Goal: Information Seeking & Learning: Learn about a topic

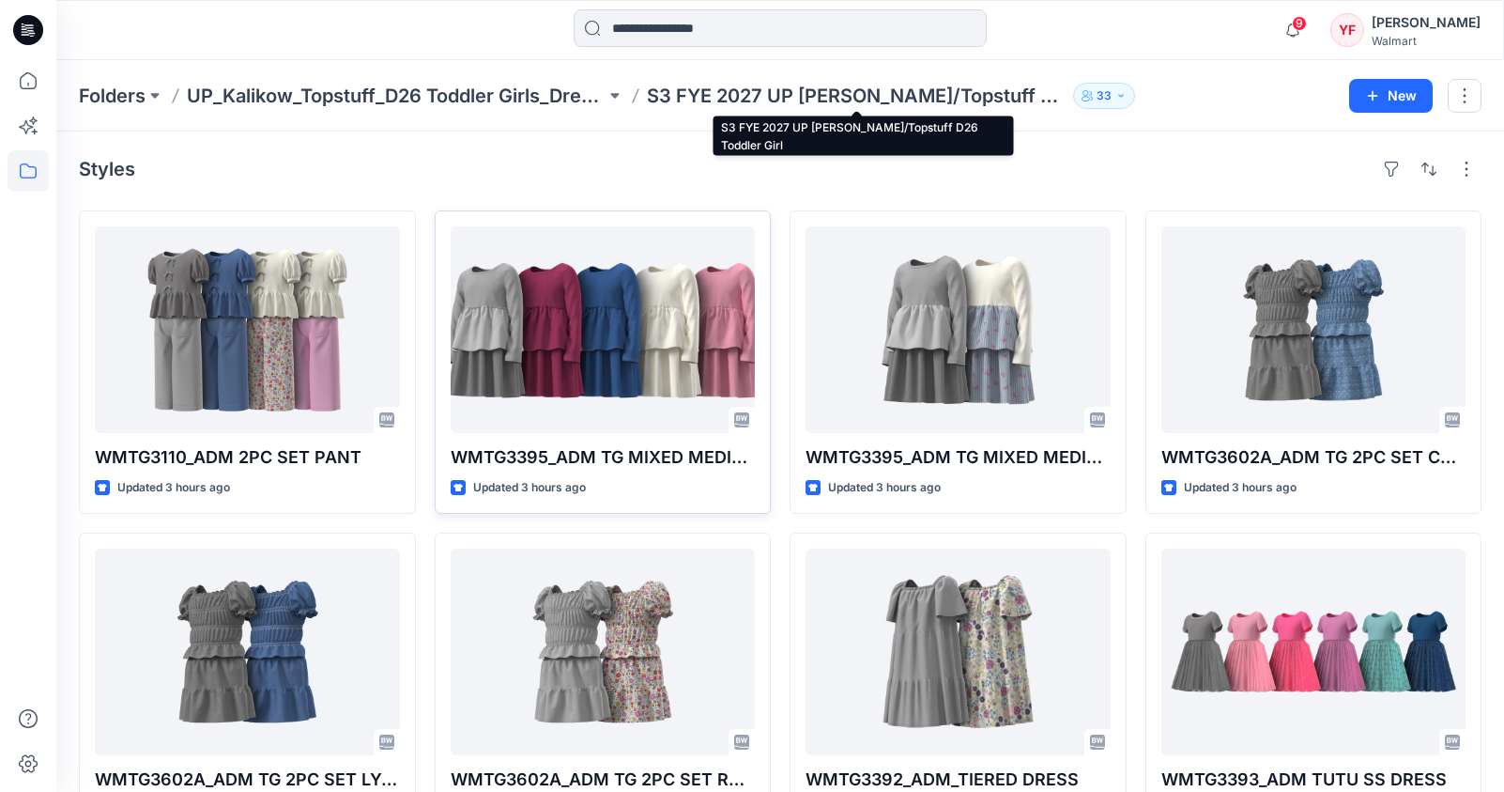
click at [757, 95] on p "S3 FYE 2027 UP [PERSON_NAME]/Topstuff D26 Toddler Girl" at bounding box center [856, 96] width 419 height 26
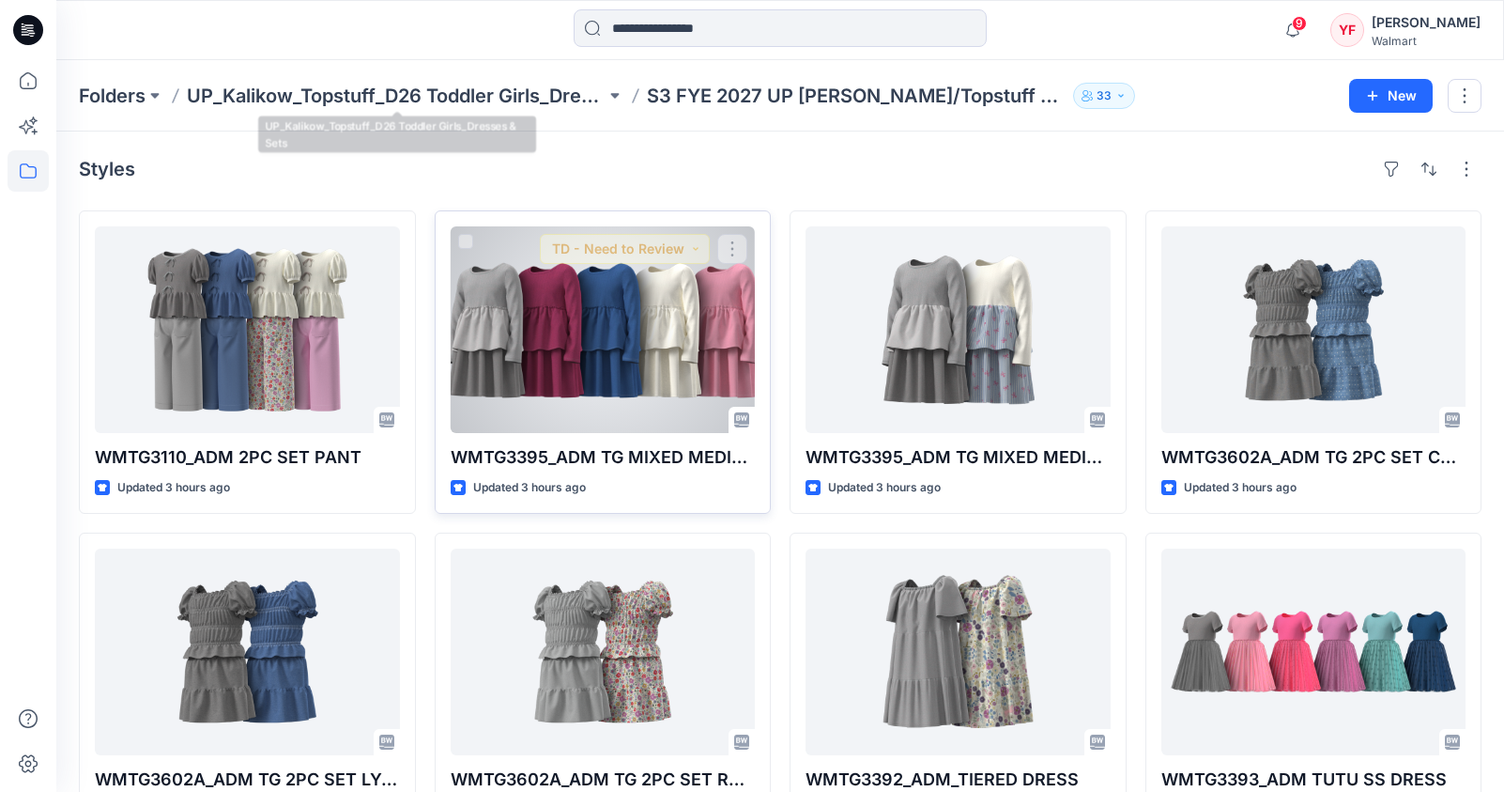
click at [626, 387] on div at bounding box center [603, 329] width 305 height 207
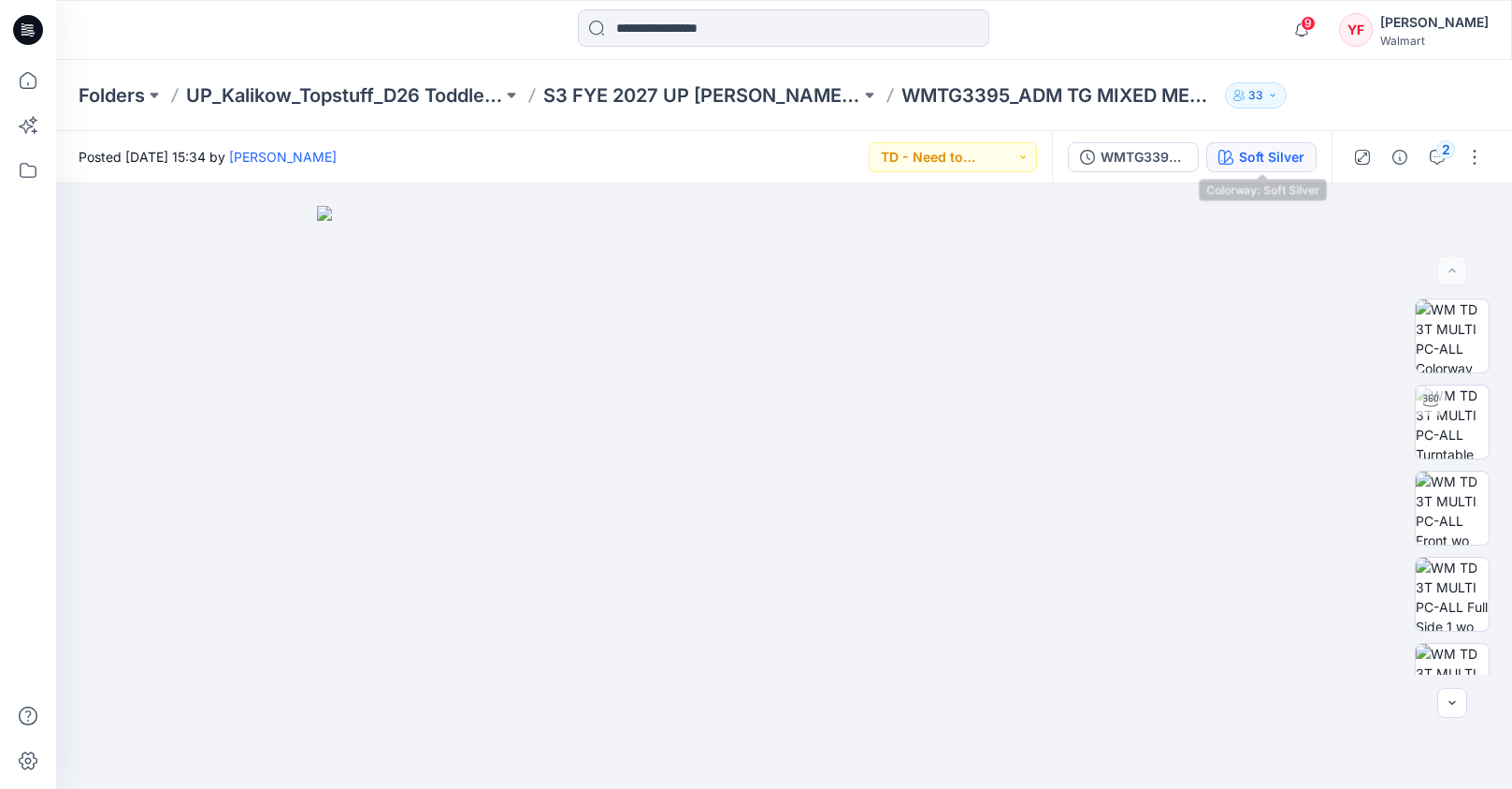
click at [1266, 165] on div "Soft Silver" at bounding box center [1272, 156] width 66 height 21
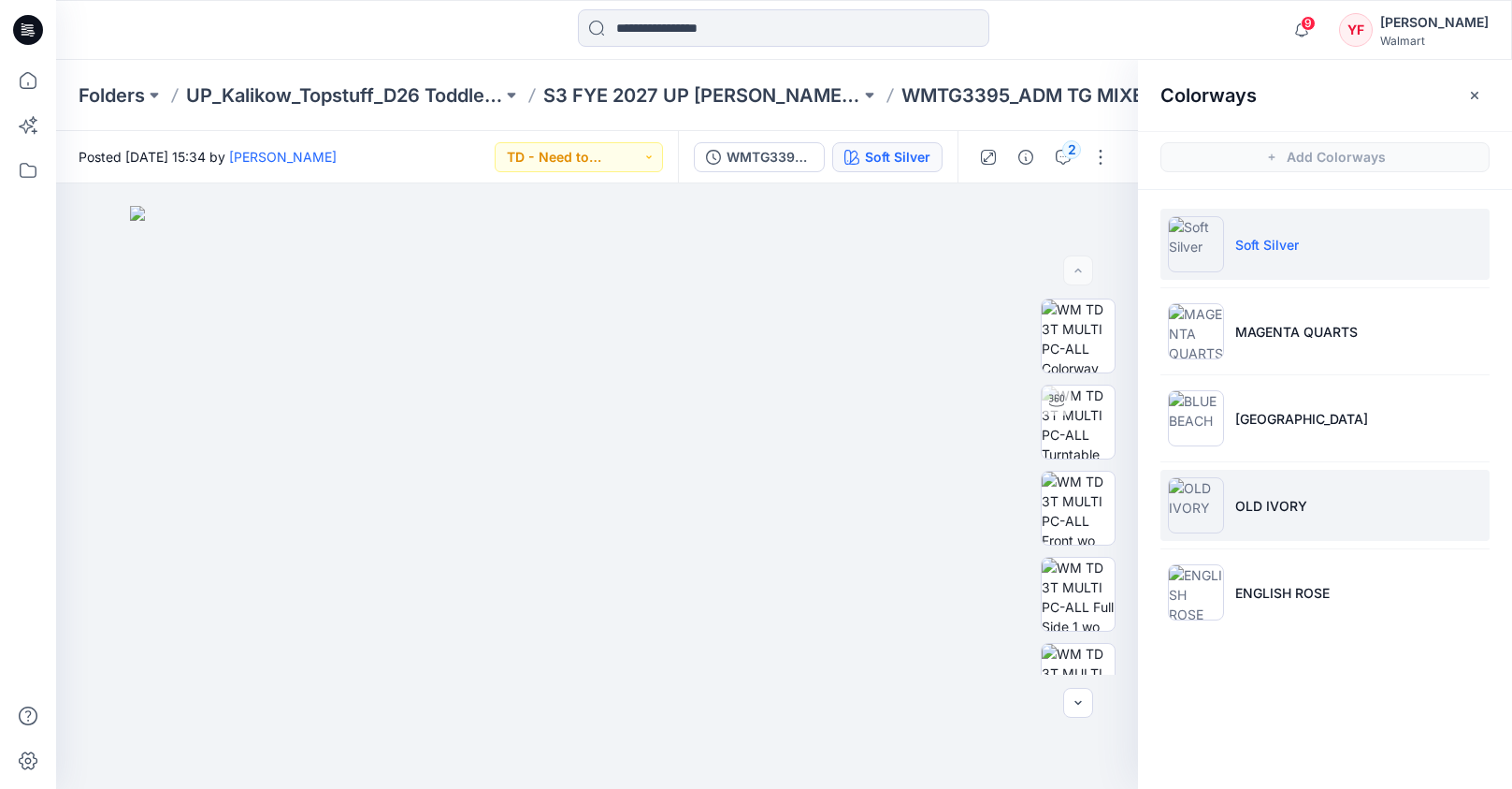
click at [1309, 499] on li "OLD IVORY" at bounding box center [1325, 504] width 330 height 71
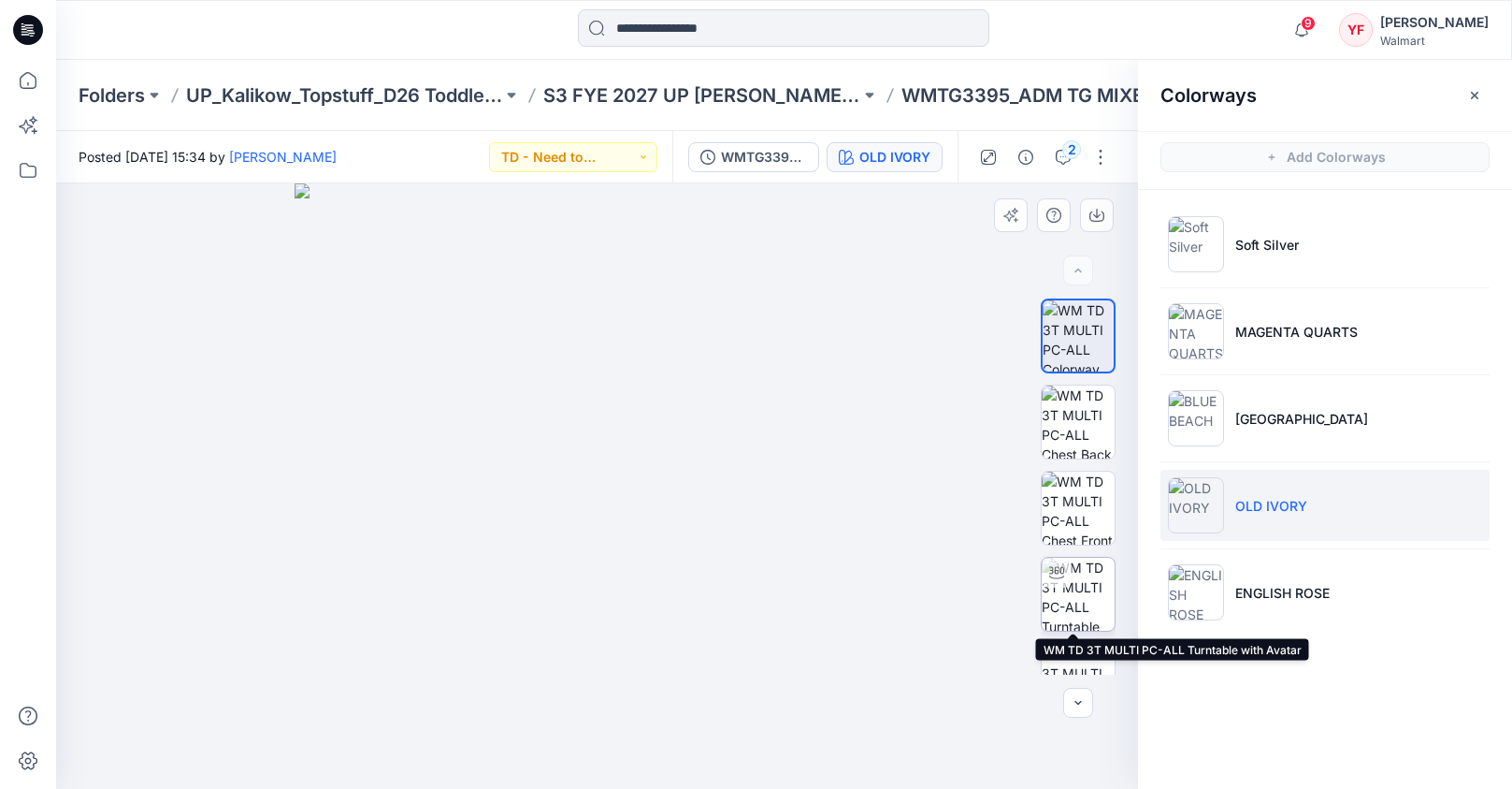
click at [1073, 599] on img at bounding box center [1078, 594] width 73 height 73
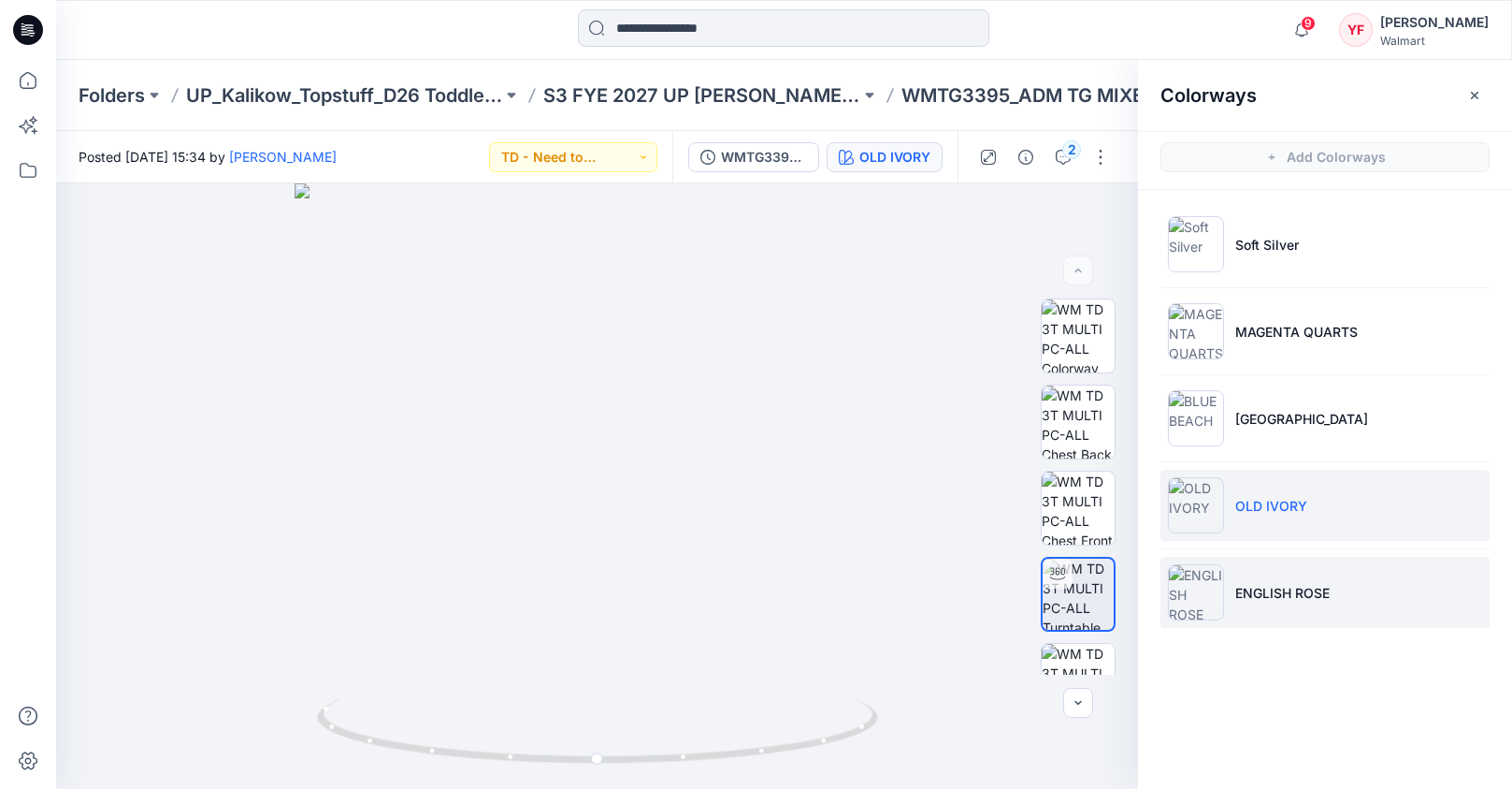
click at [1209, 592] on img at bounding box center [1196, 592] width 56 height 56
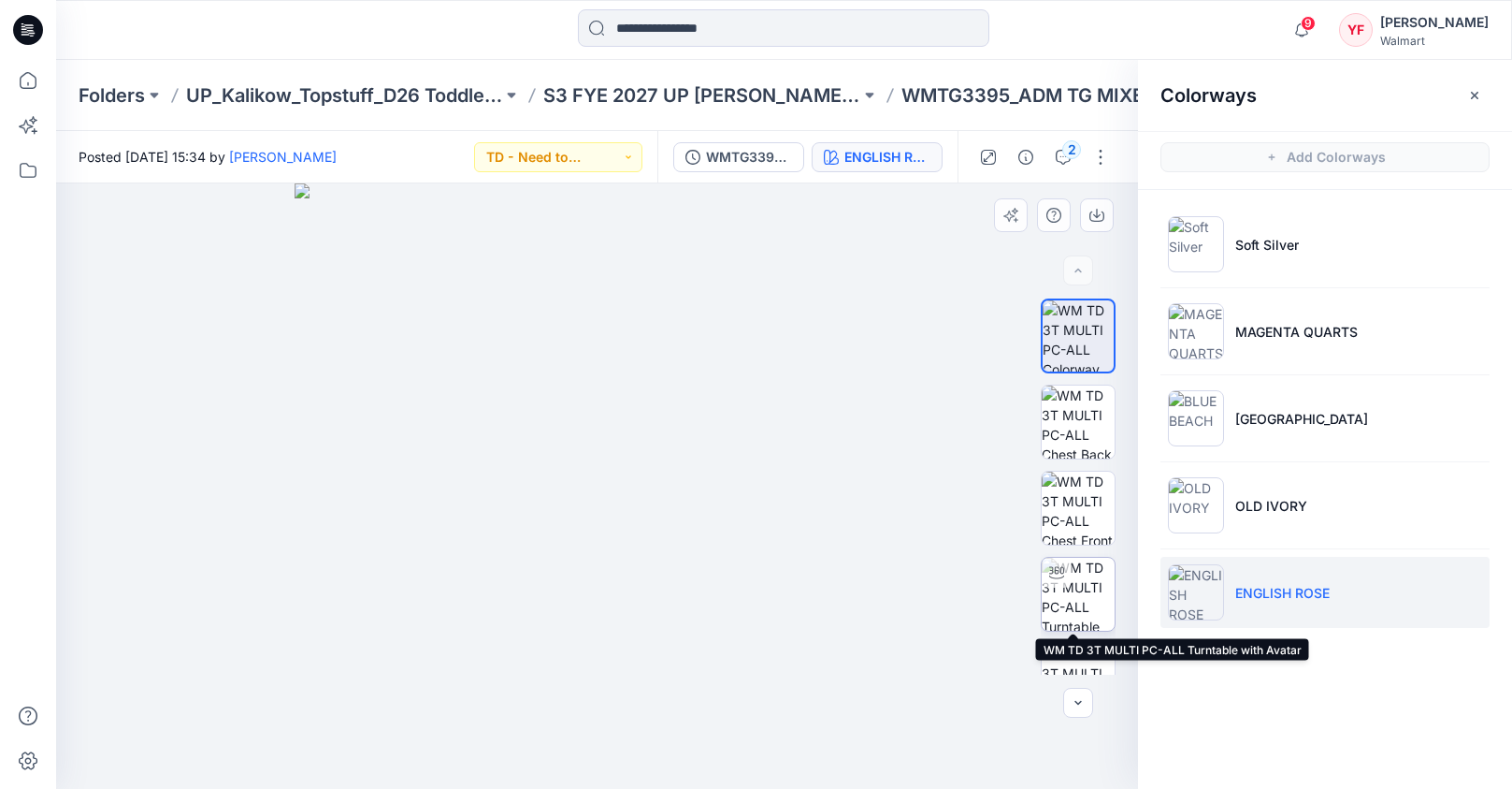
click at [1083, 614] on img at bounding box center [1078, 594] width 73 height 73
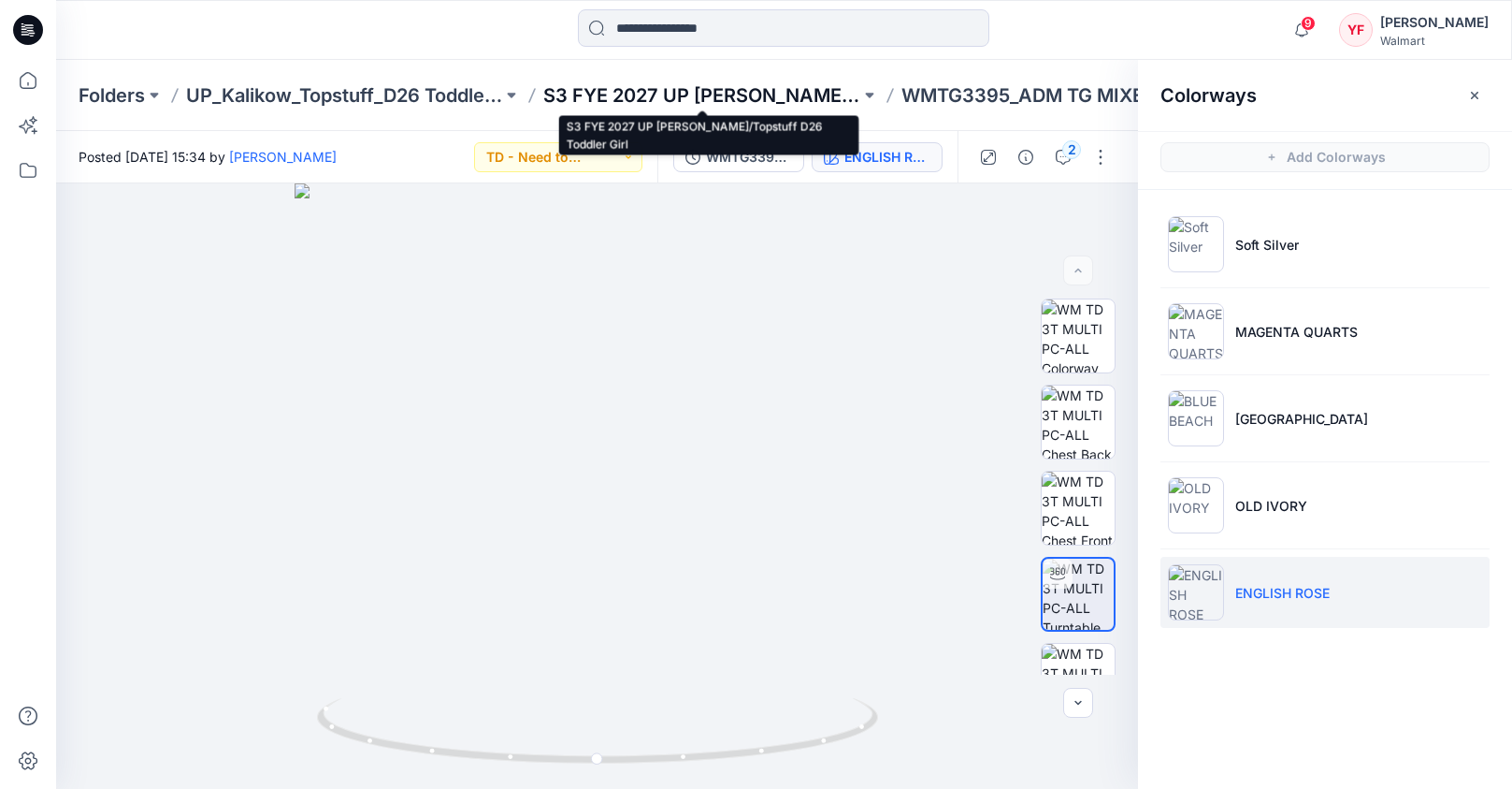
click at [589, 94] on p "S3 FYE 2027 UP [PERSON_NAME]/Topstuff D26 Toddler Girl" at bounding box center [701, 96] width 316 height 26
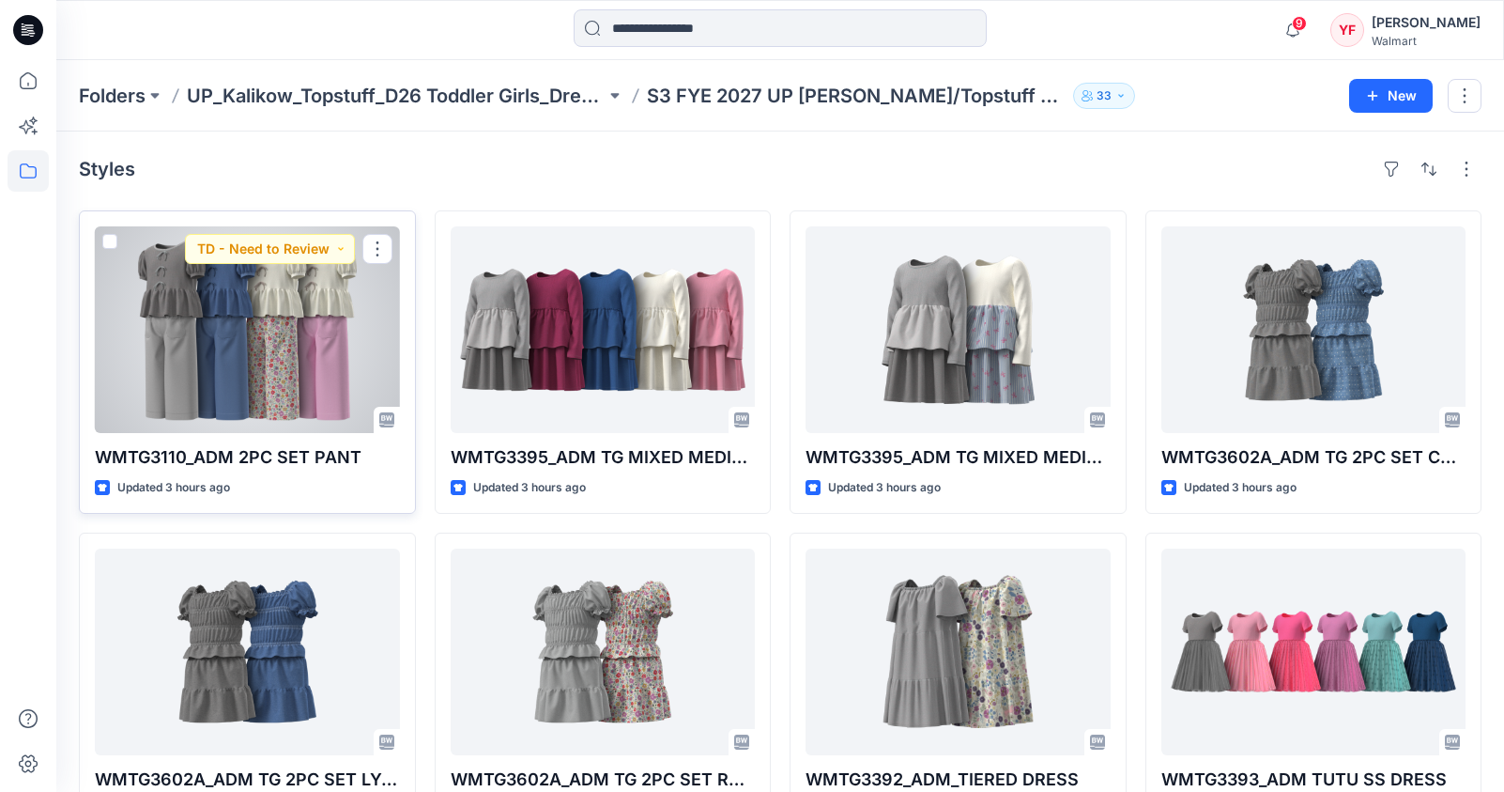
click at [359, 320] on div at bounding box center [247, 329] width 305 height 207
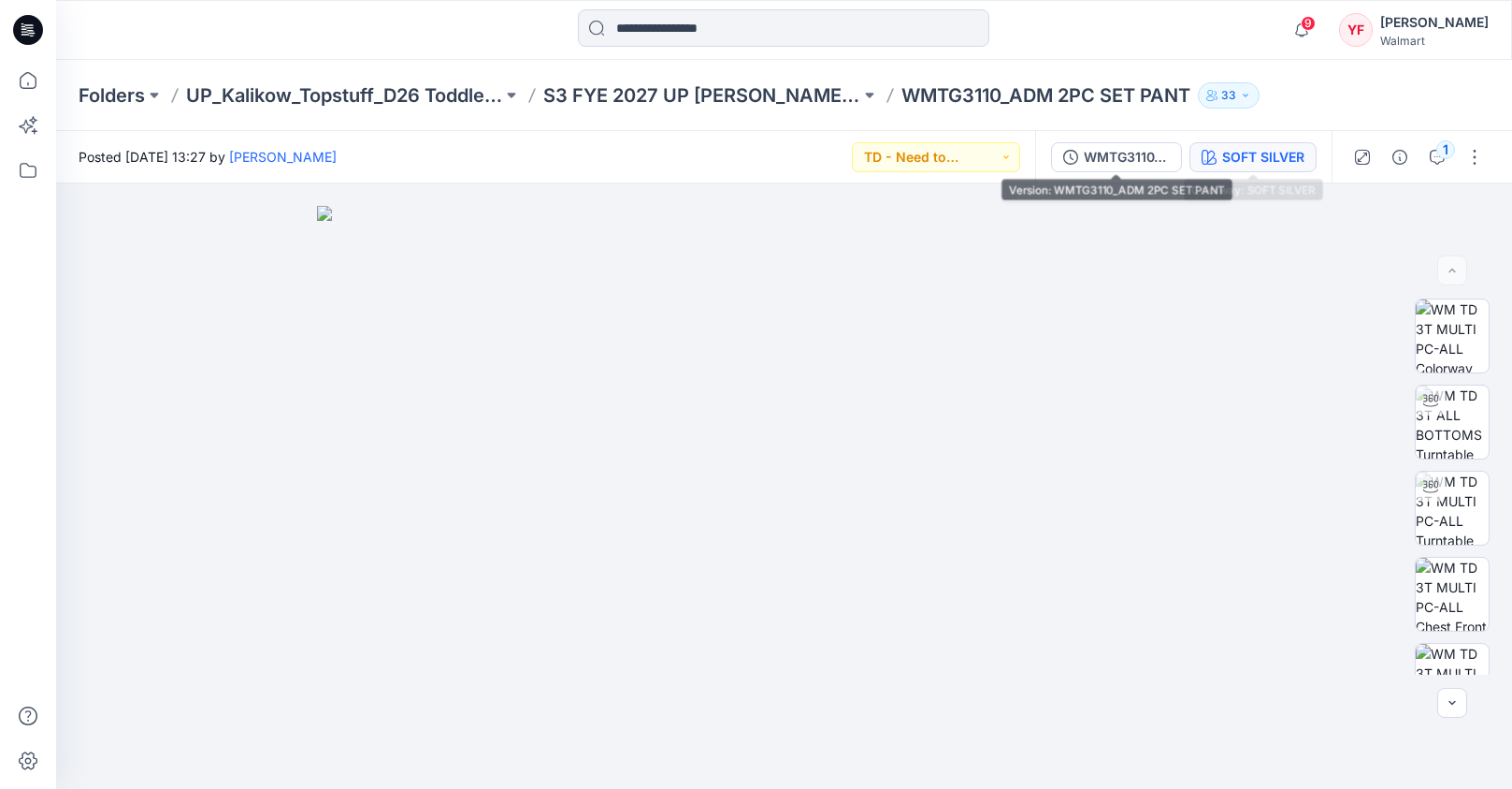
click at [1207, 151] on icon "button" at bounding box center [1209, 156] width 15 height 15
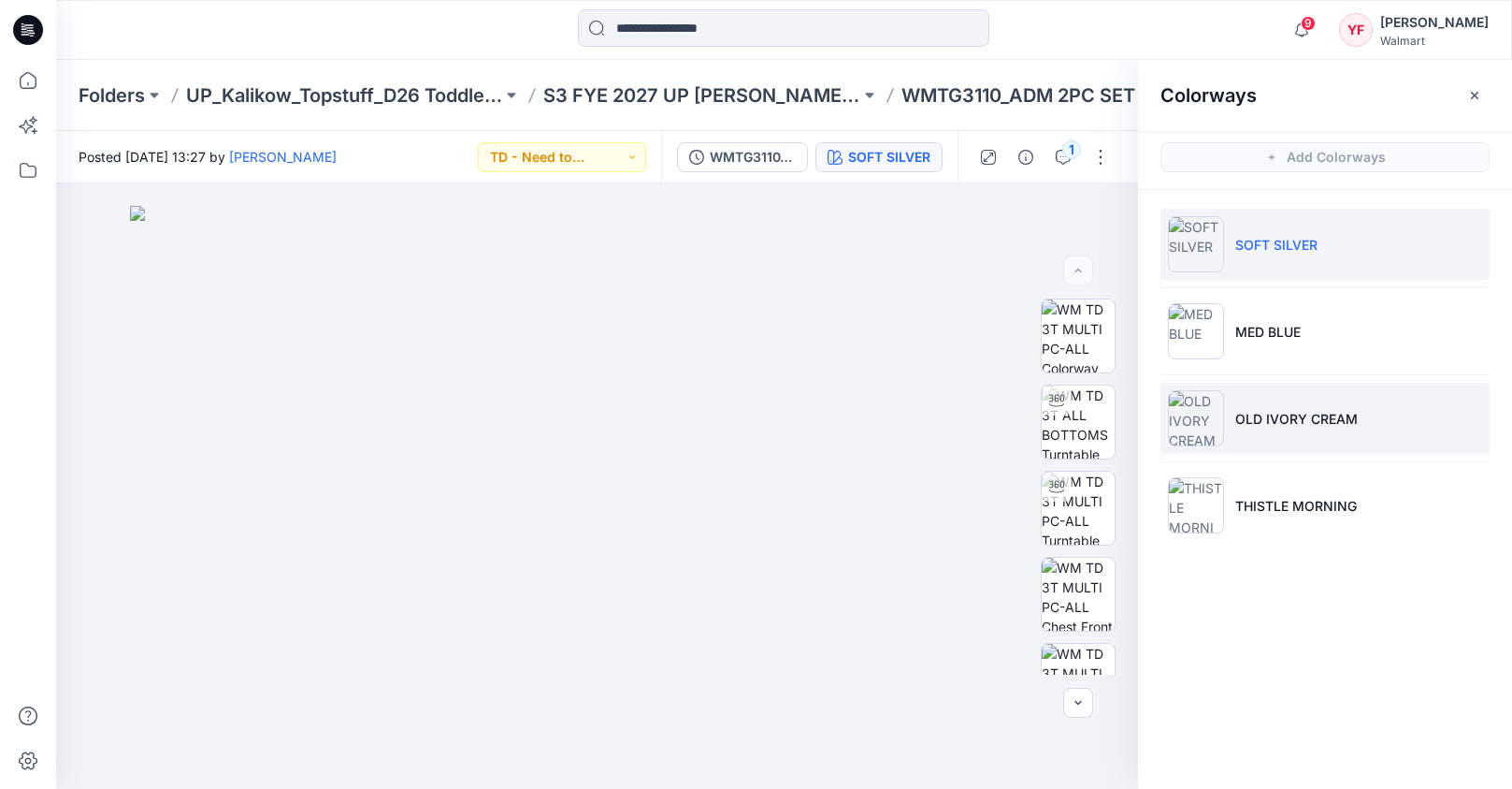
click at [1285, 408] on p "OLD IVORY CREAM" at bounding box center [1296, 418] width 123 height 20
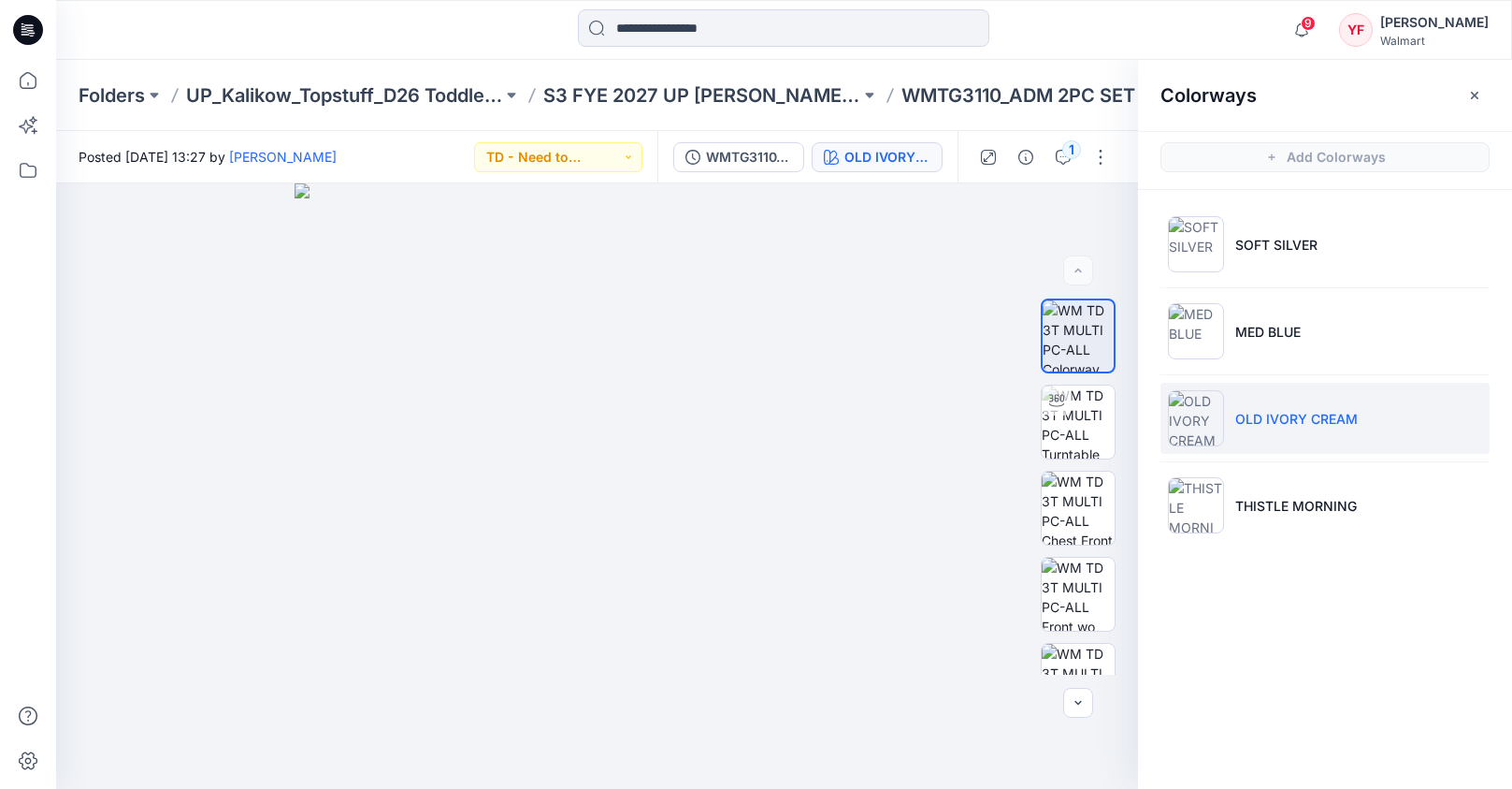
click at [725, 109] on div "Folders UP_Kalikow_Topstuff_D26 Toddler Girls_Dresses & Sets S3 FYE 2027 UP [PE…" at bounding box center [784, 95] width 1456 height 71
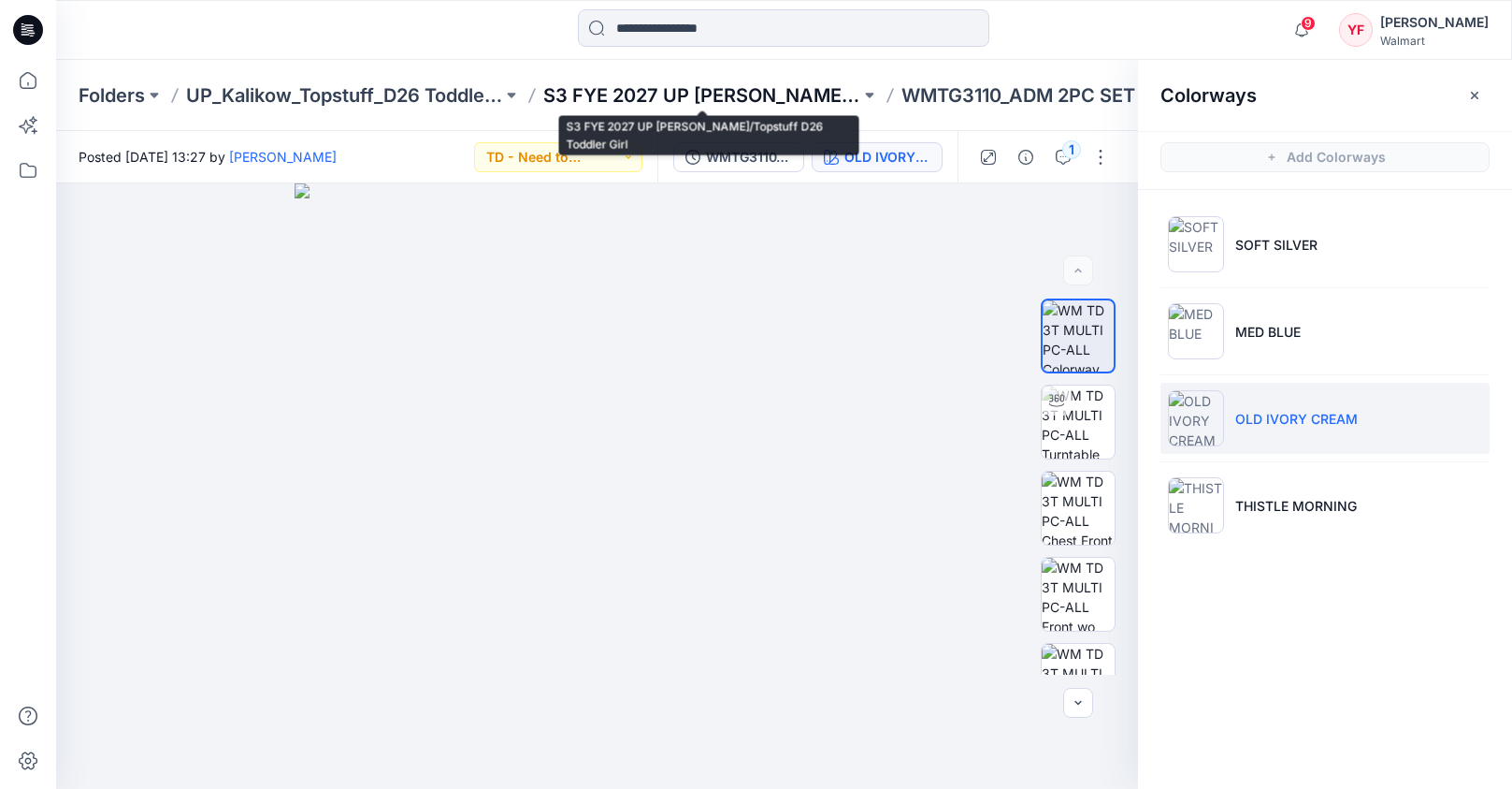
click at [730, 98] on p "S3 FYE 2027 UP [PERSON_NAME]/Topstuff D26 Toddler Girl" at bounding box center [701, 96] width 316 height 26
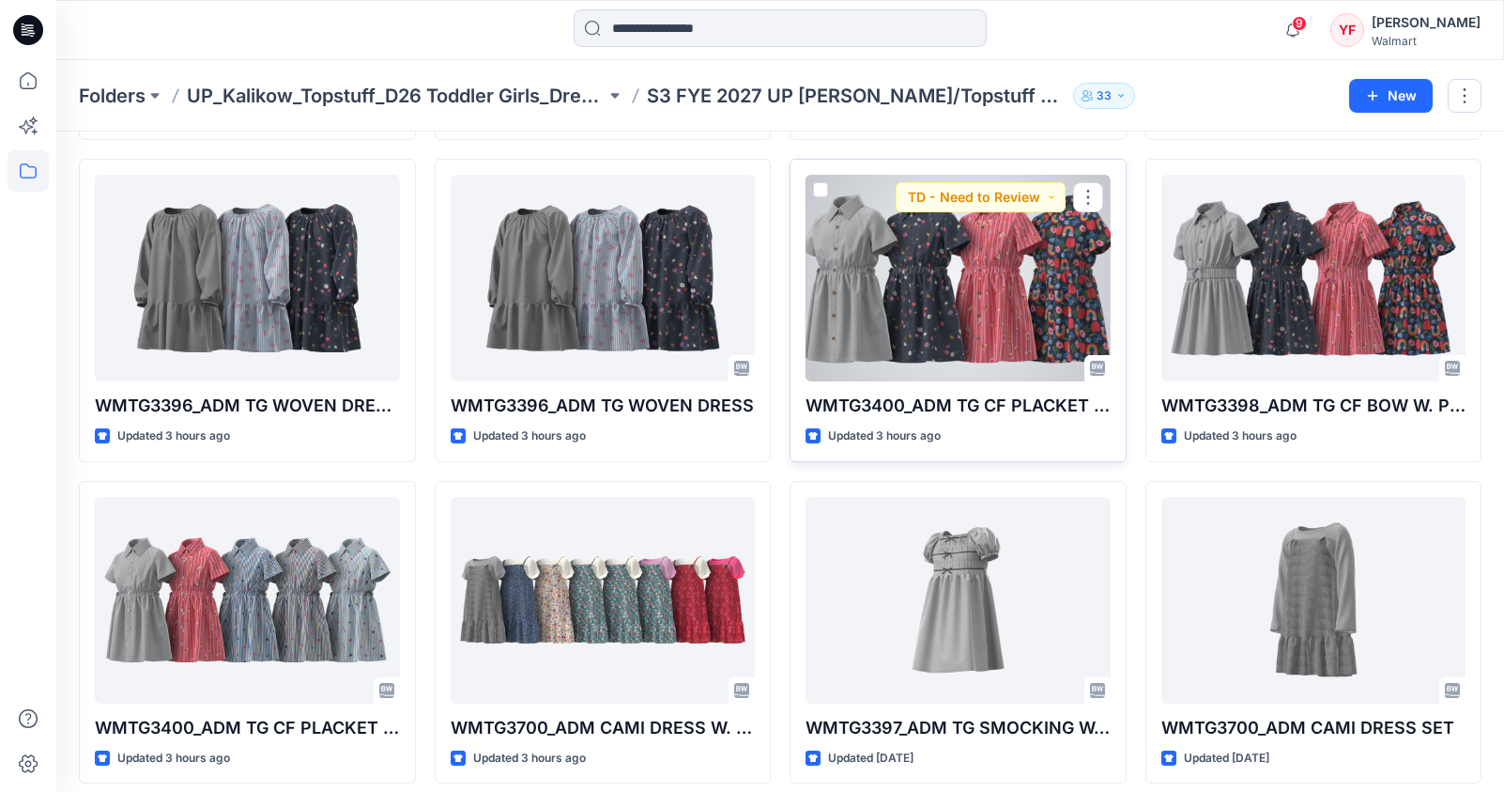
scroll to position [696, 0]
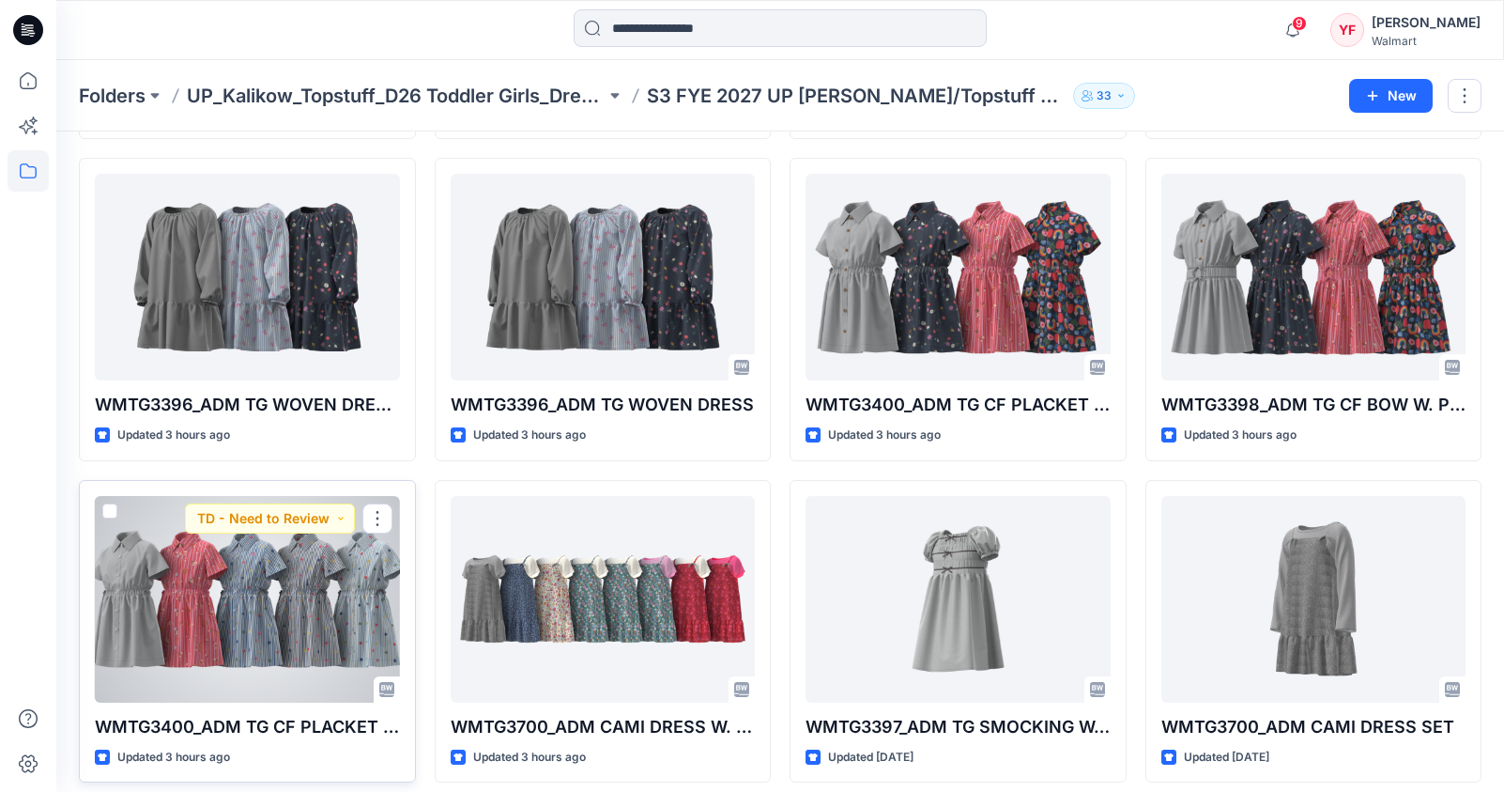
click at [298, 604] on div at bounding box center [247, 599] width 305 height 207
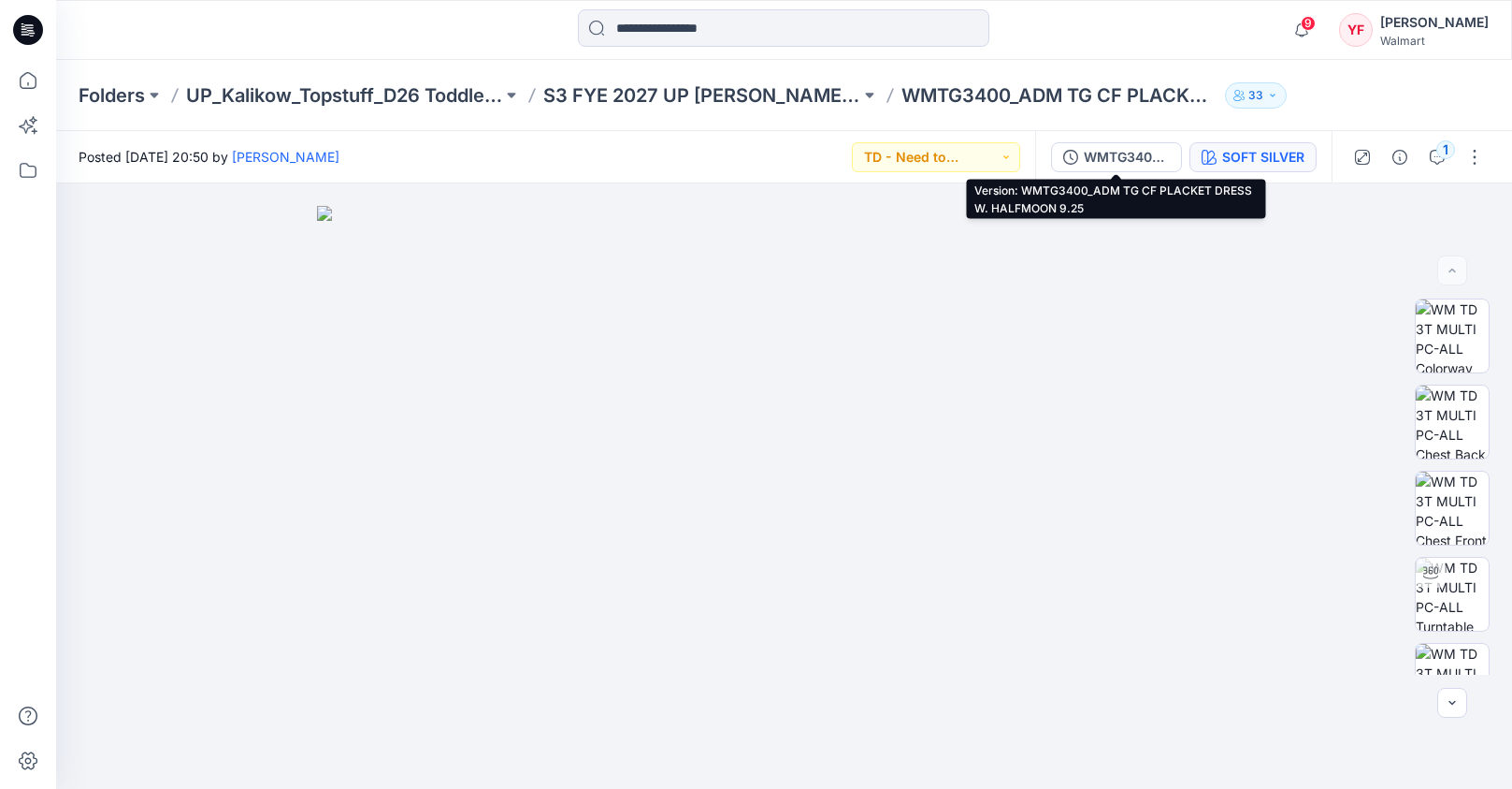
click at [1208, 152] on icon "button" at bounding box center [1209, 156] width 15 height 15
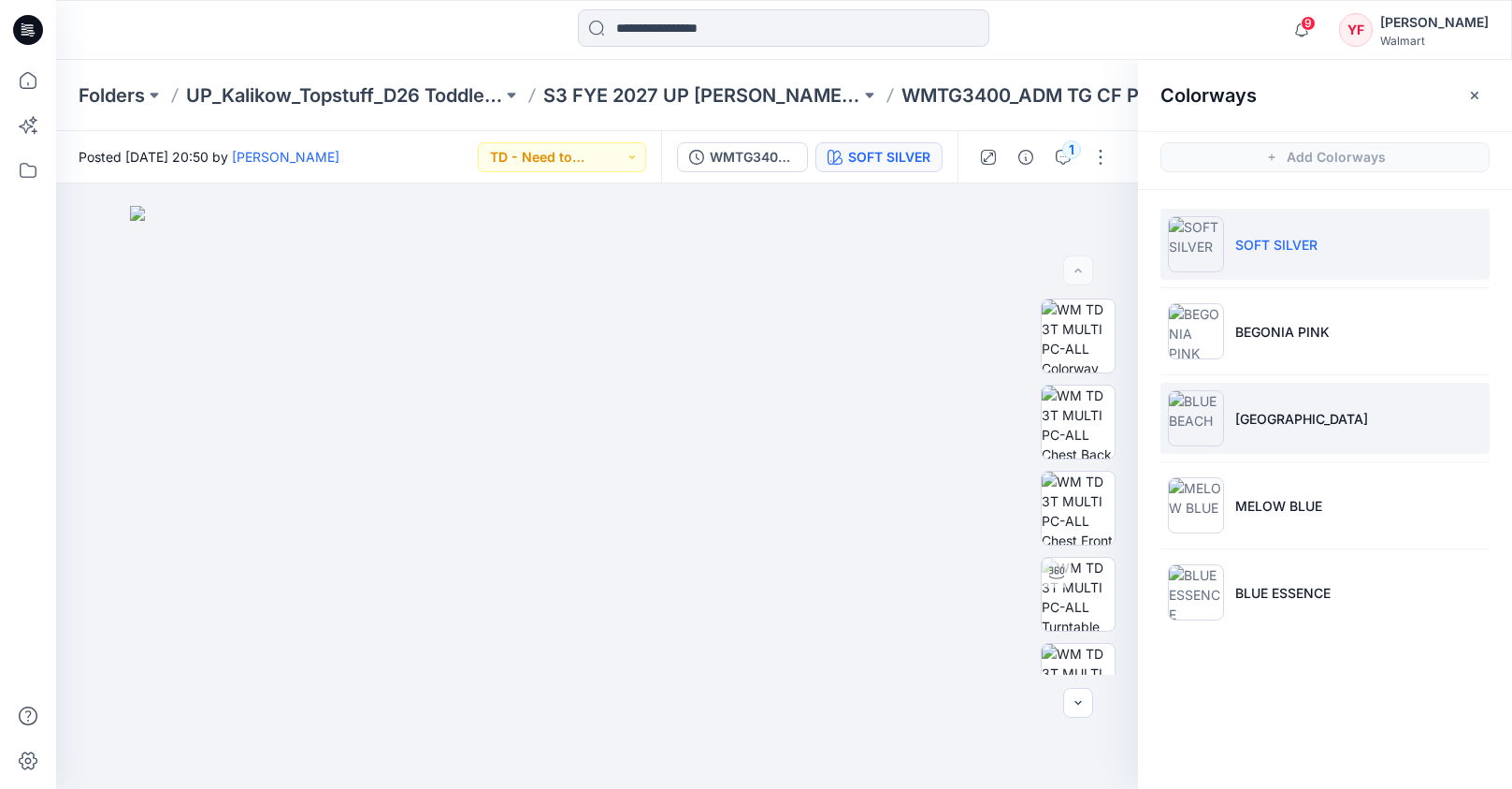
click at [1276, 436] on li "[GEOGRAPHIC_DATA]" at bounding box center [1325, 417] width 330 height 71
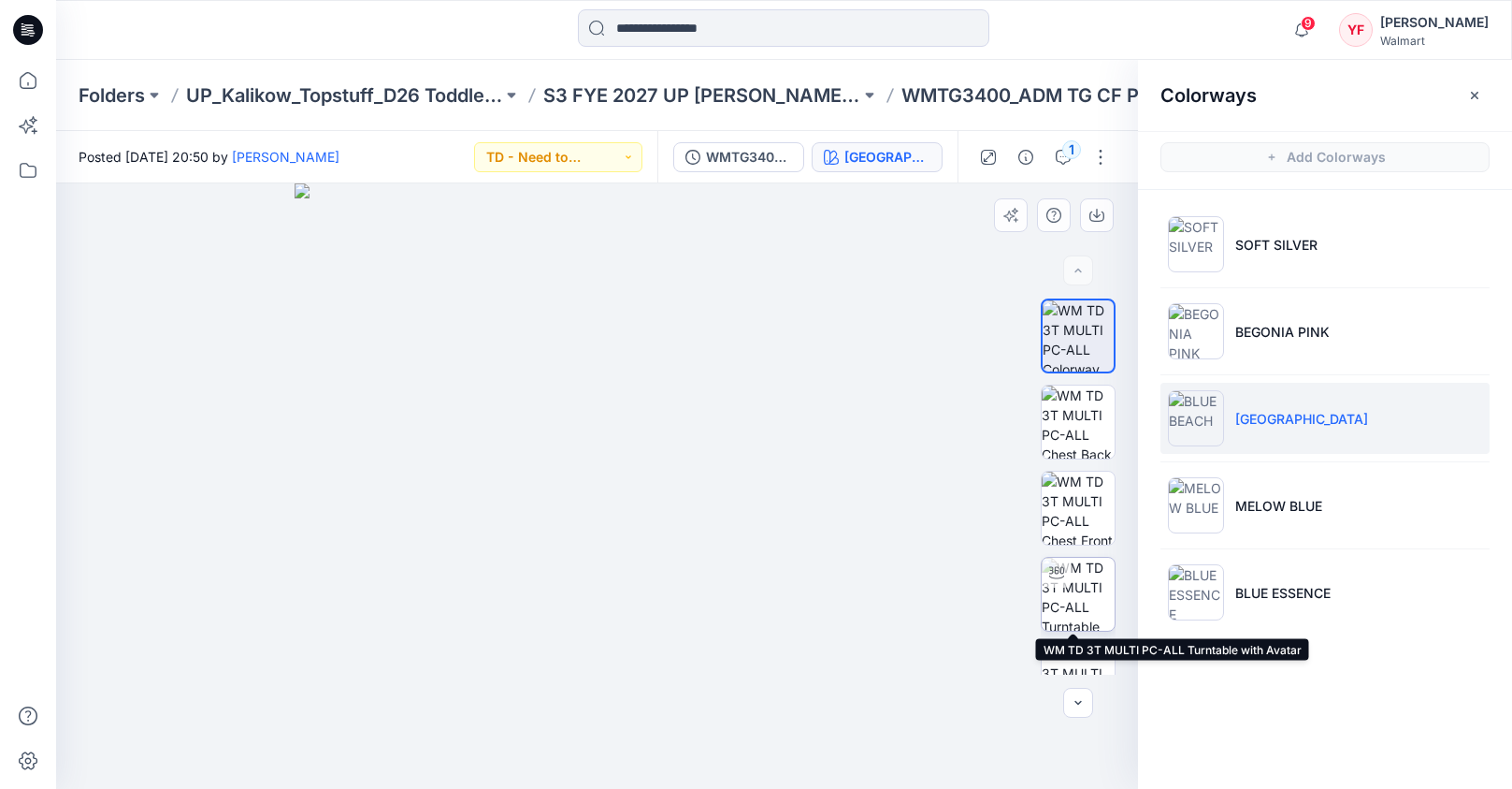
click at [1065, 583] on div at bounding box center [1057, 573] width 30 height 30
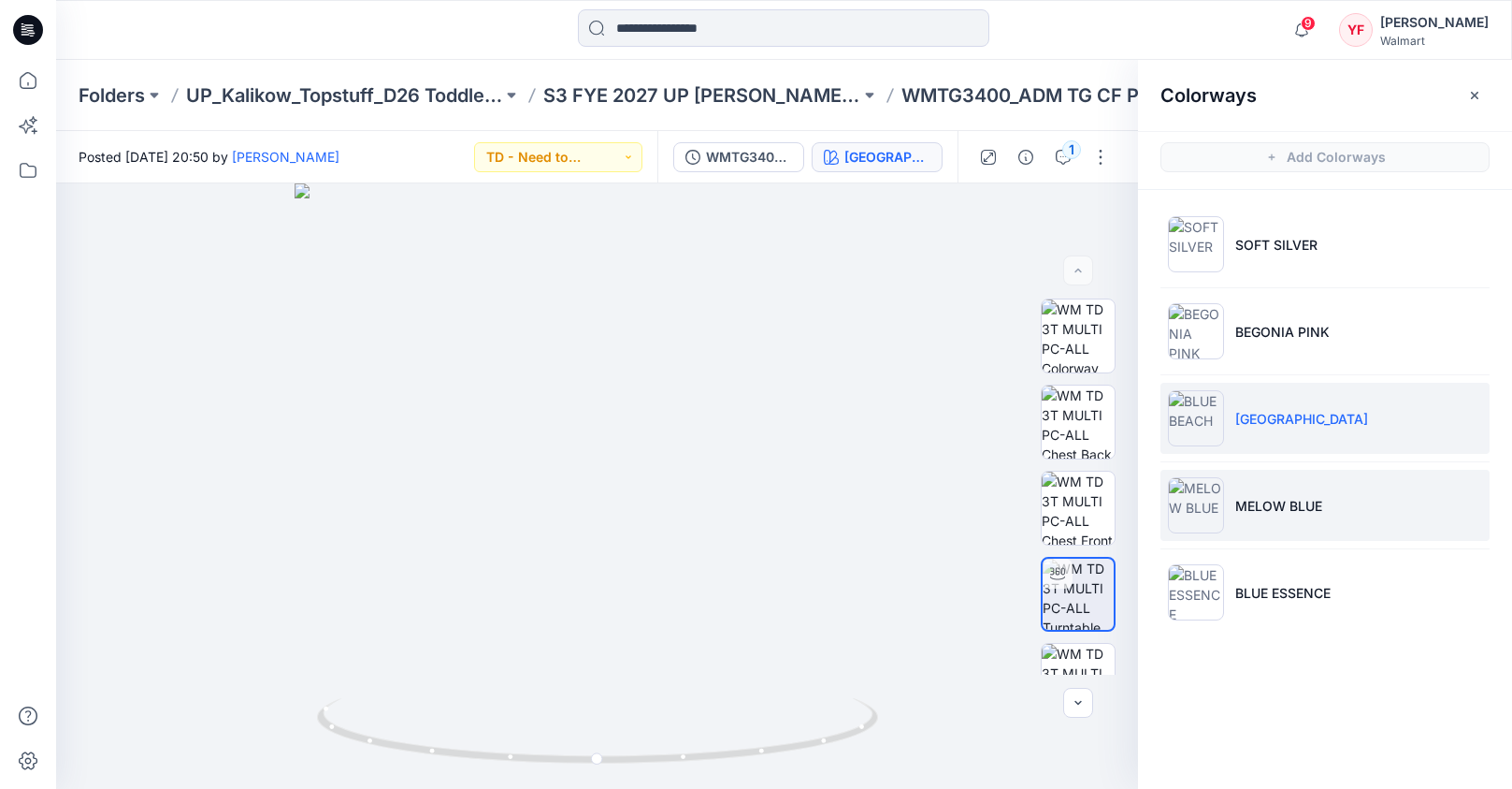
click at [1277, 500] on p "MELOW BLUE" at bounding box center [1278, 506] width 87 height 20
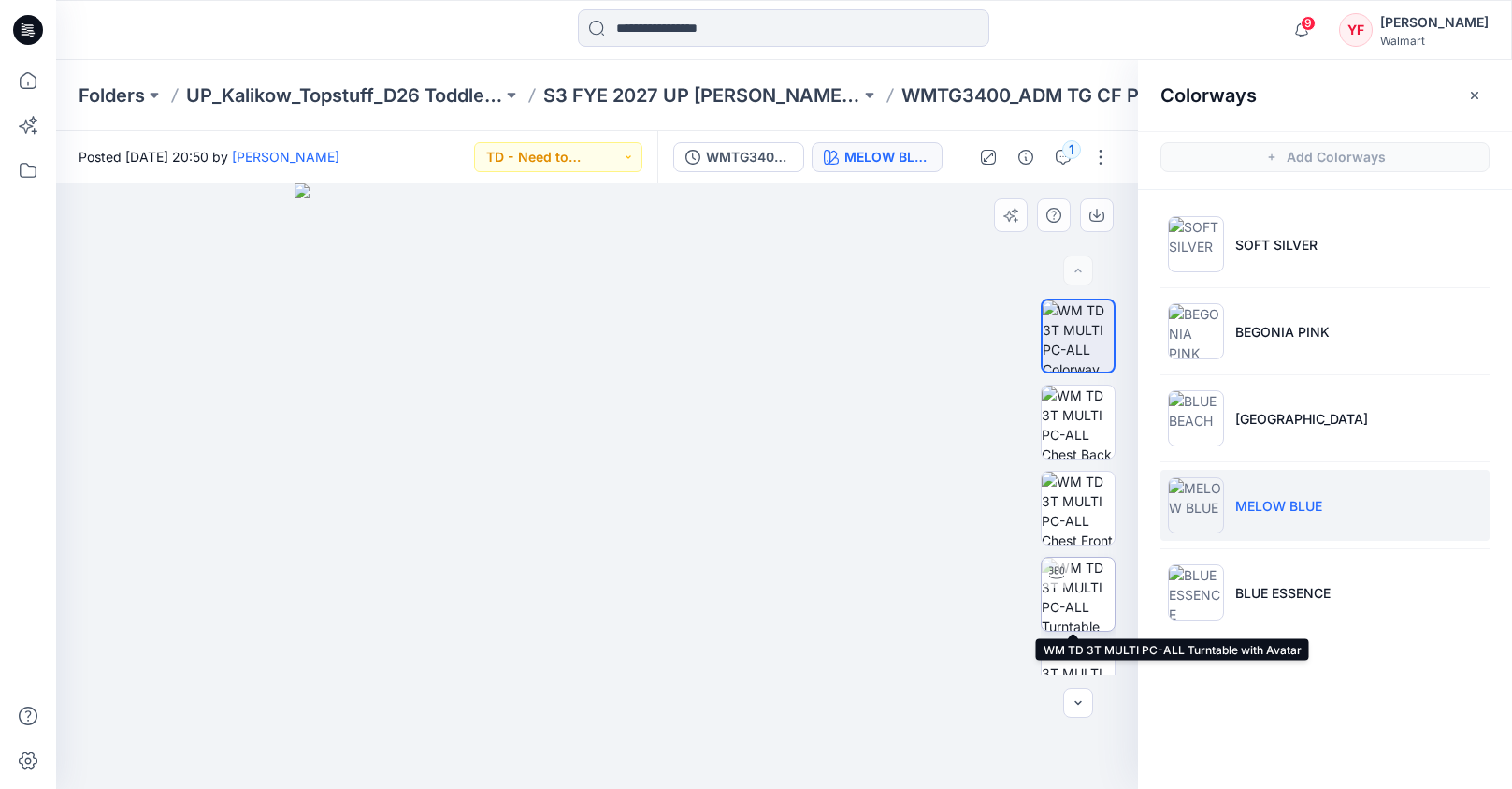
click at [1079, 581] on img at bounding box center [1078, 594] width 73 height 73
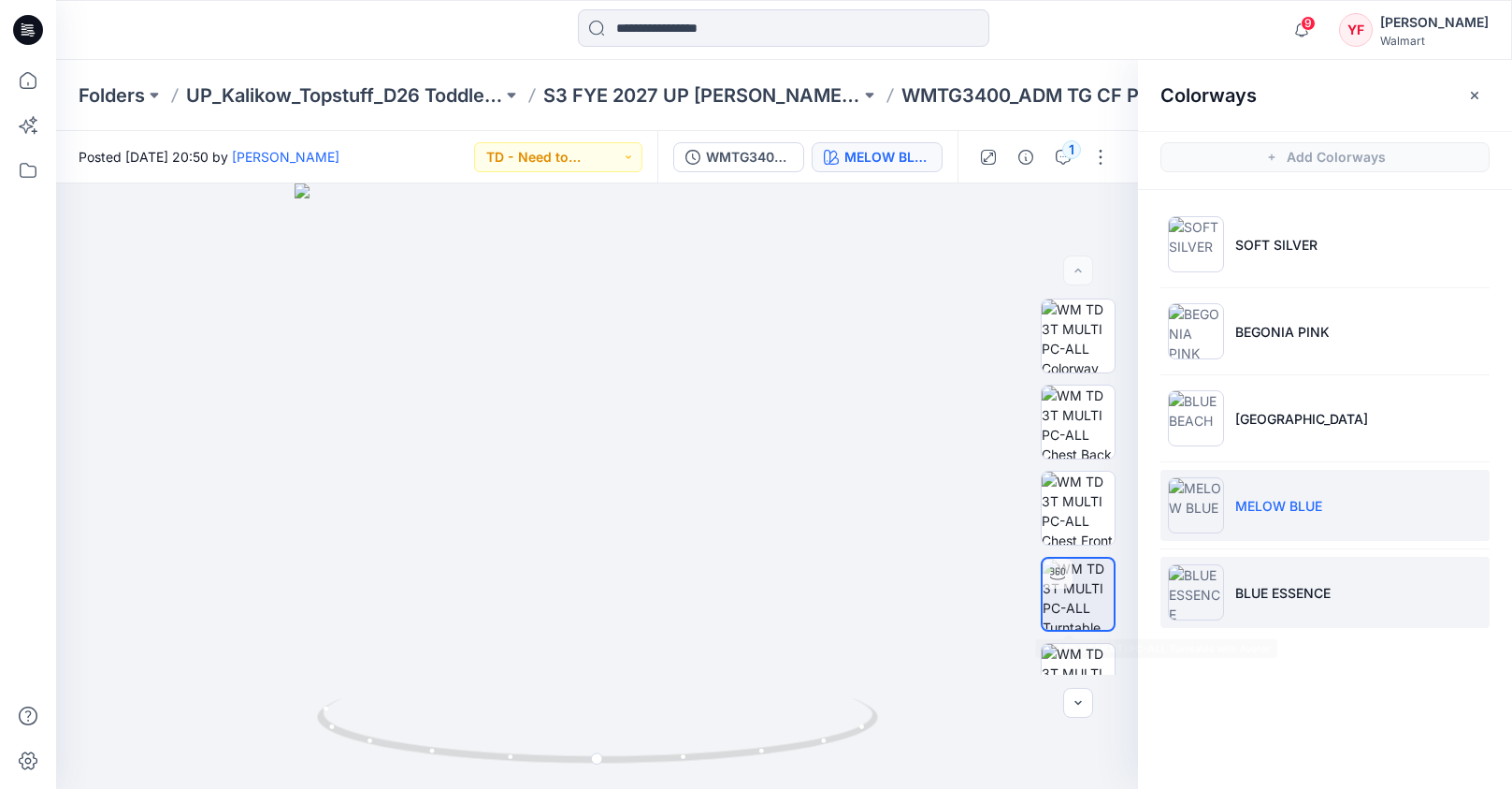
click at [1201, 591] on img at bounding box center [1196, 592] width 56 height 56
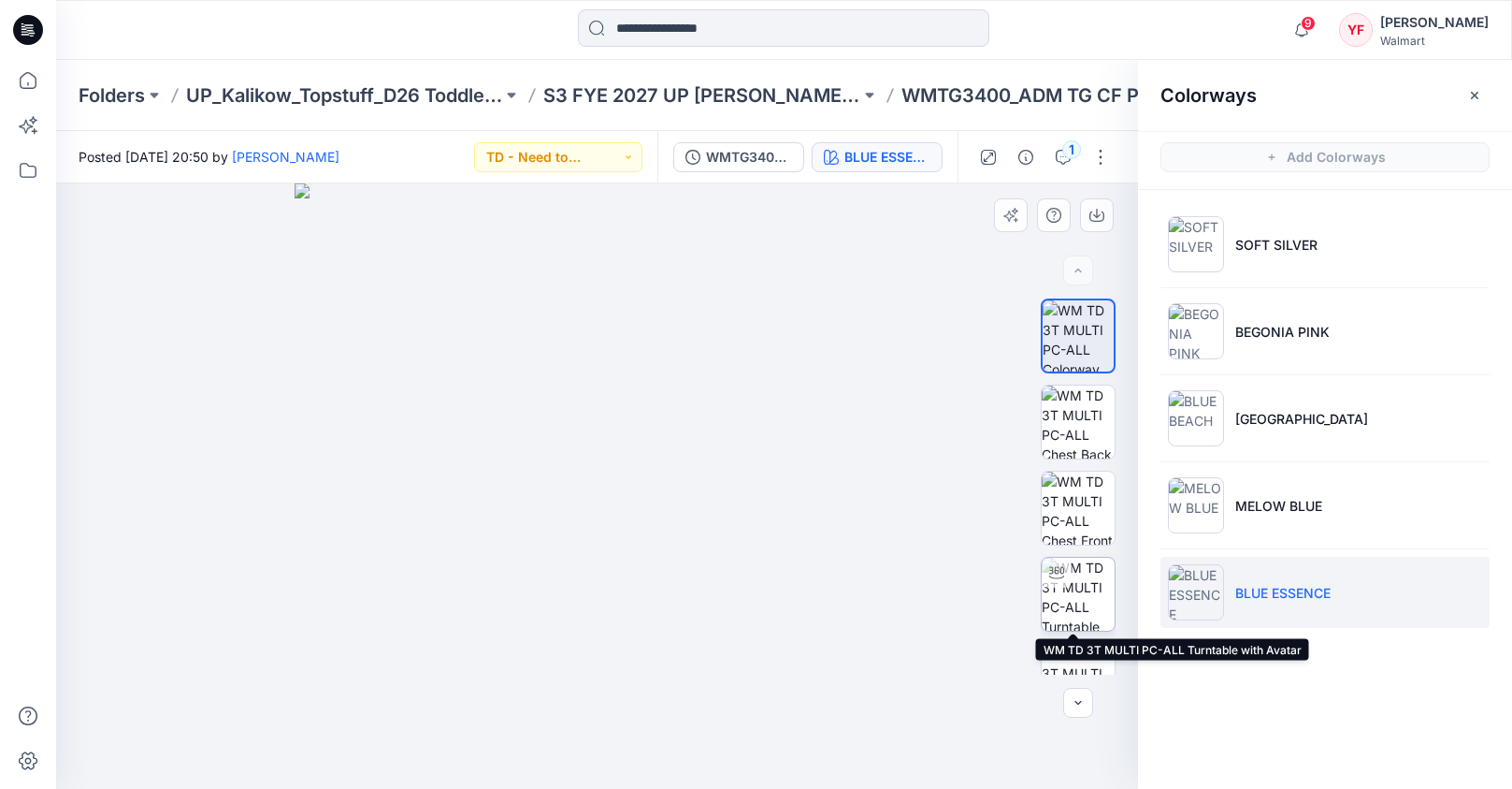
click at [1075, 600] on img at bounding box center [1078, 594] width 73 height 73
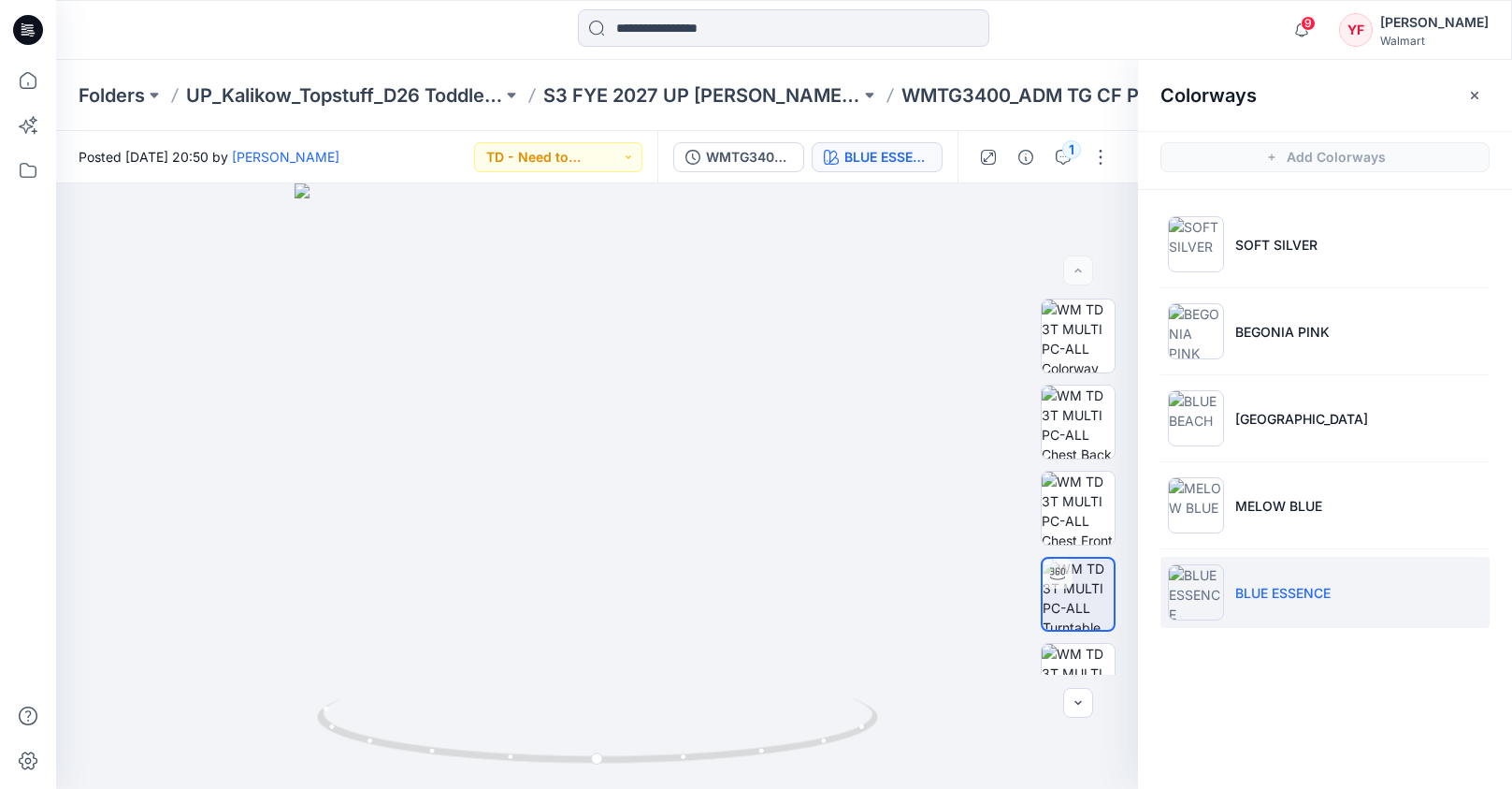
click at [672, 75] on div "Folders UP_Kalikow_Topstuff_D26 Toddler Girls_Dresses & Sets S3 FYE 2027 UP [PE…" at bounding box center [784, 95] width 1456 height 71
click at [679, 90] on p "S3 FYE 2027 UP [PERSON_NAME]/Topstuff D26 Toddler Girl" at bounding box center [701, 96] width 316 height 26
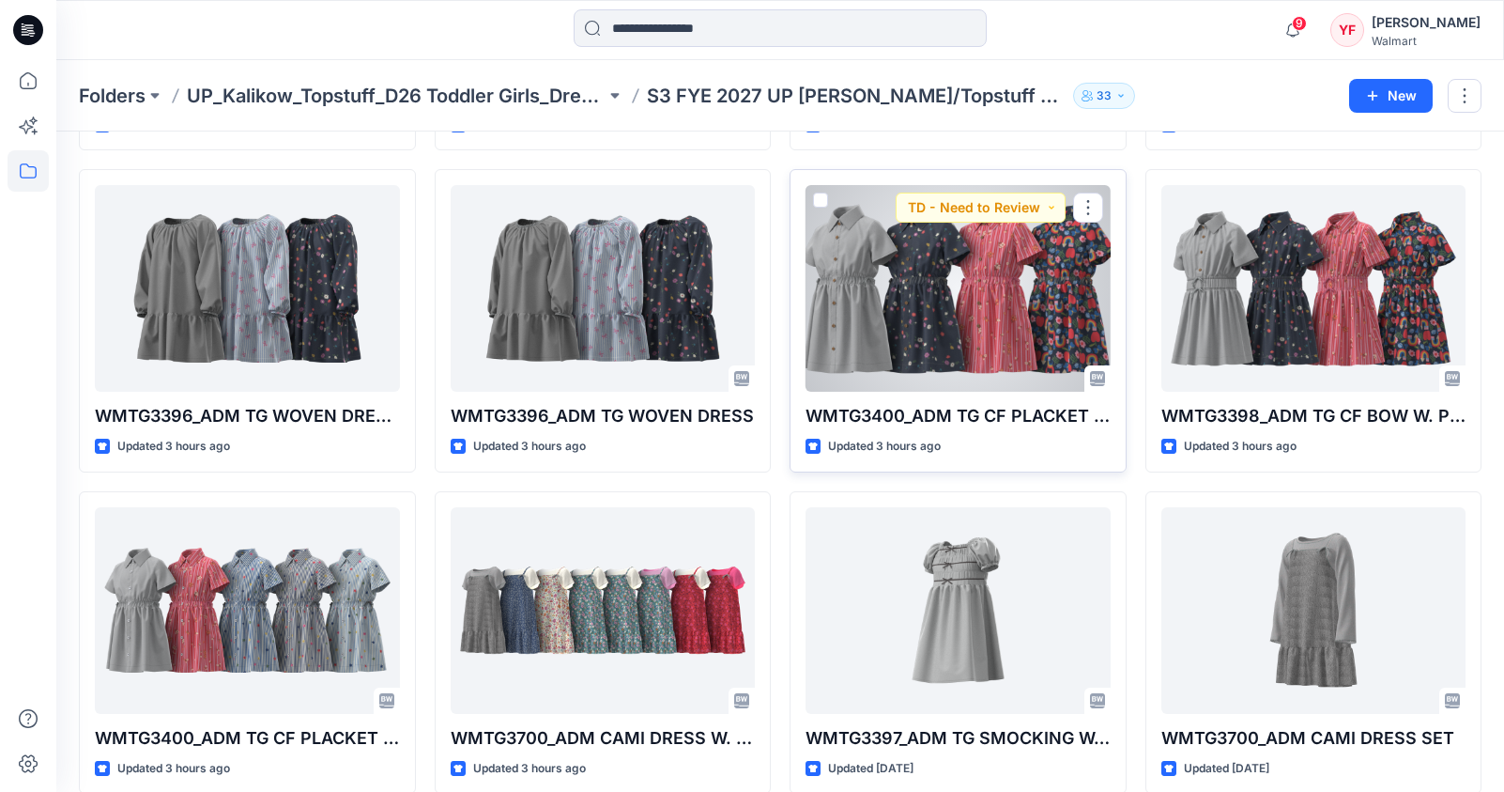
scroll to position [709, 0]
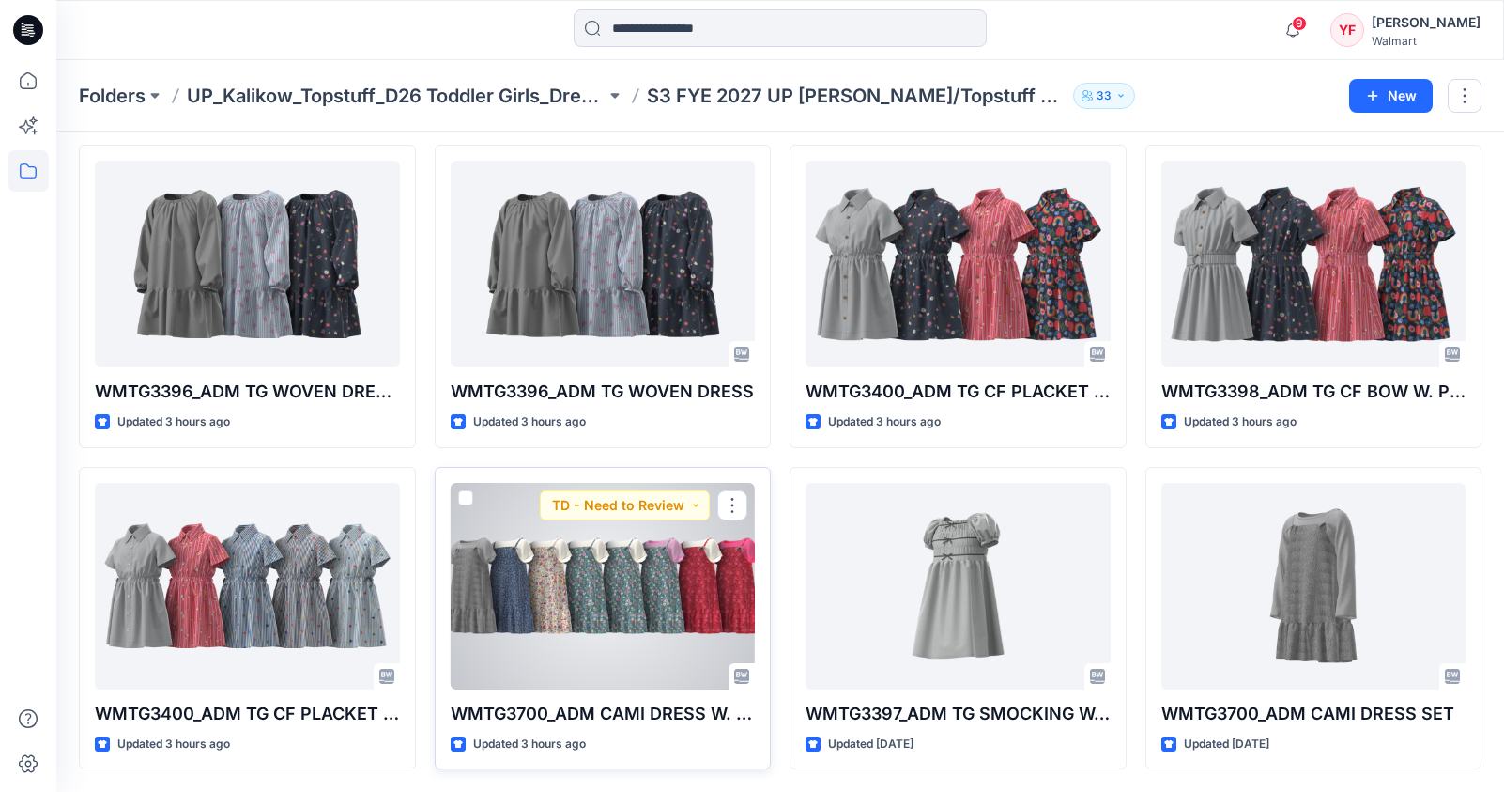
click at [656, 587] on div at bounding box center [603, 586] width 305 height 207
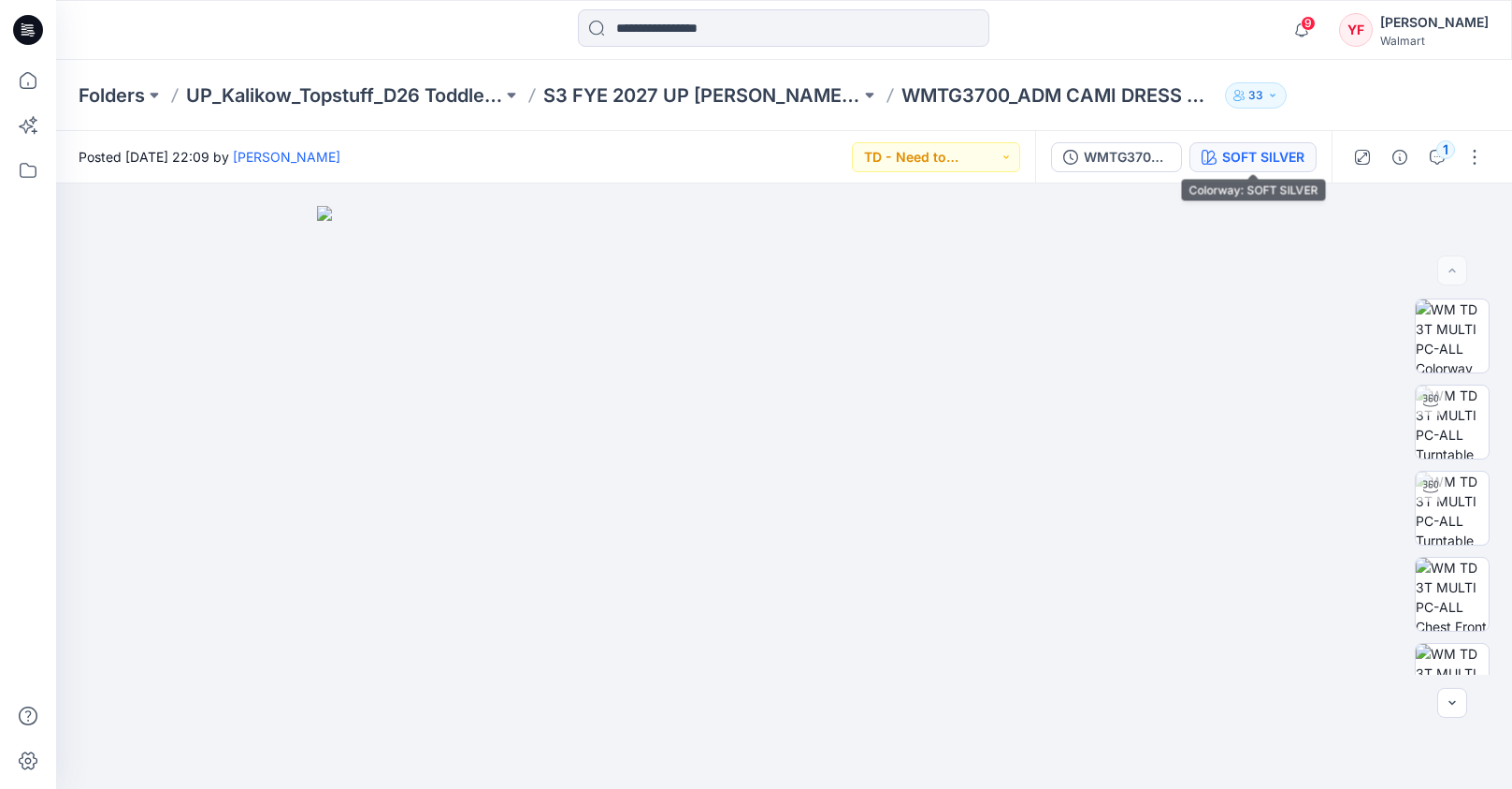
click at [1263, 169] on button "SOFT SILVER" at bounding box center [1253, 157] width 127 height 30
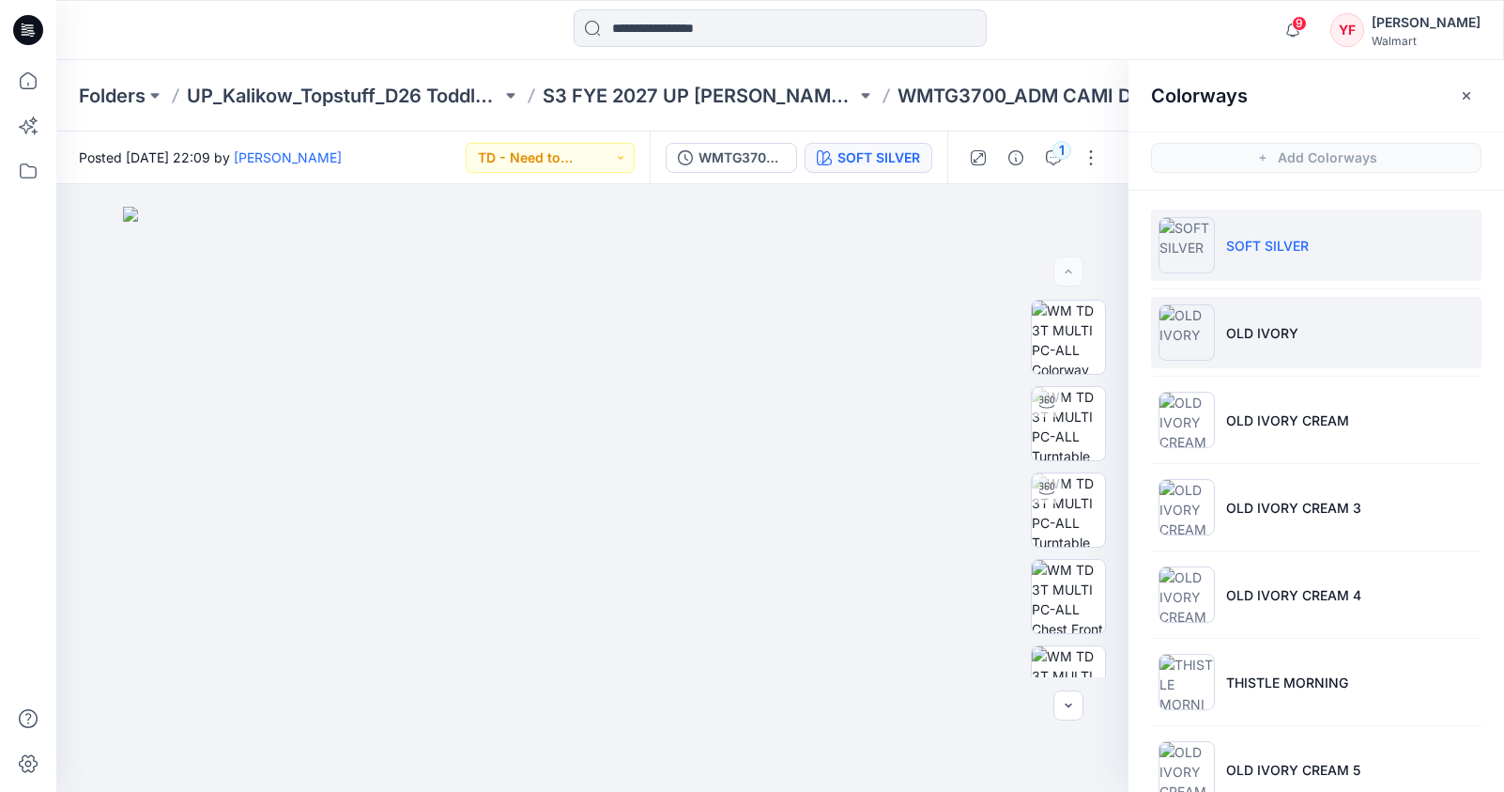
click at [1313, 350] on li "OLD IVORY" at bounding box center [1316, 332] width 331 height 71
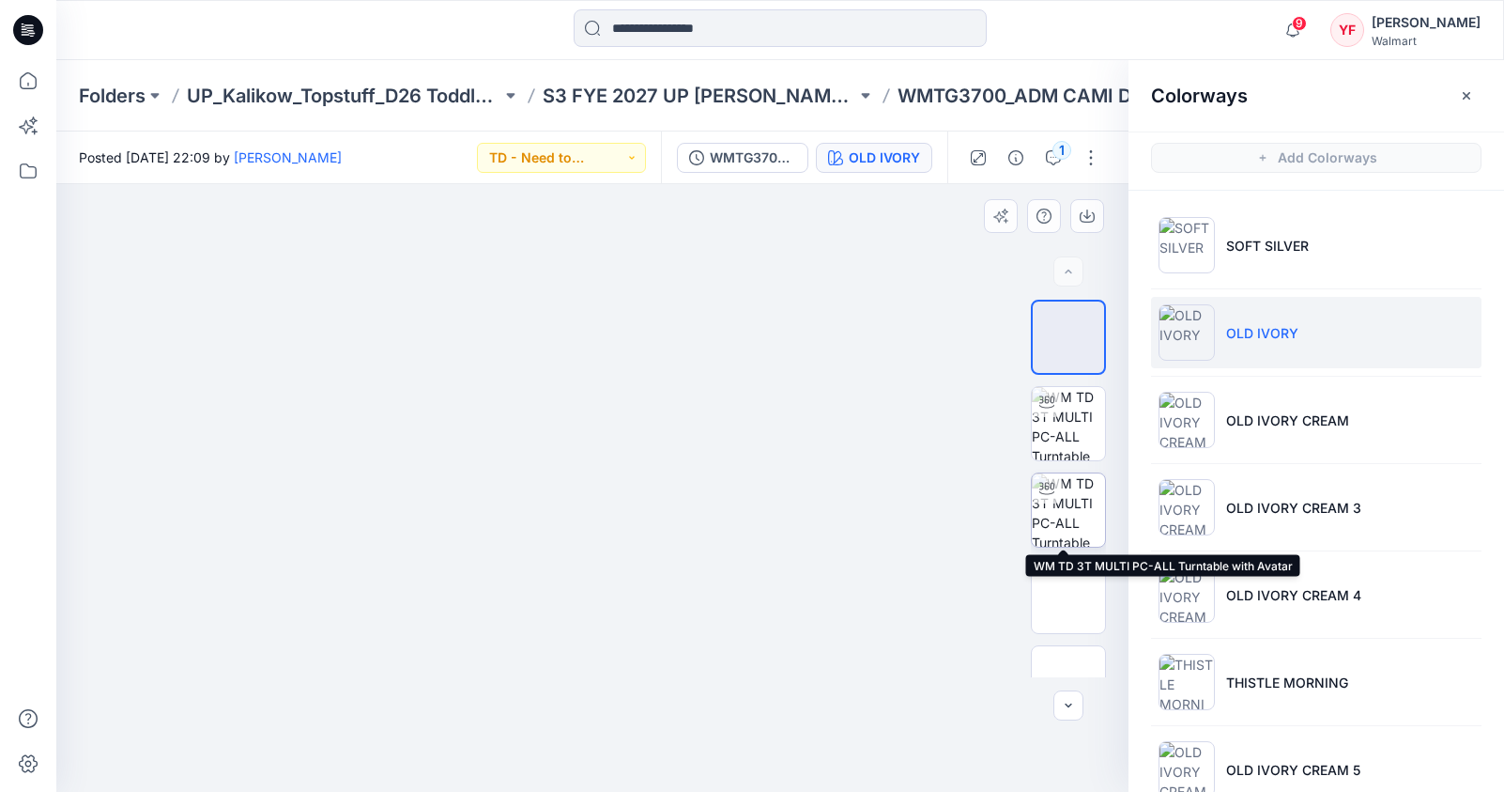
click at [1086, 526] on img at bounding box center [1068, 509] width 73 height 73
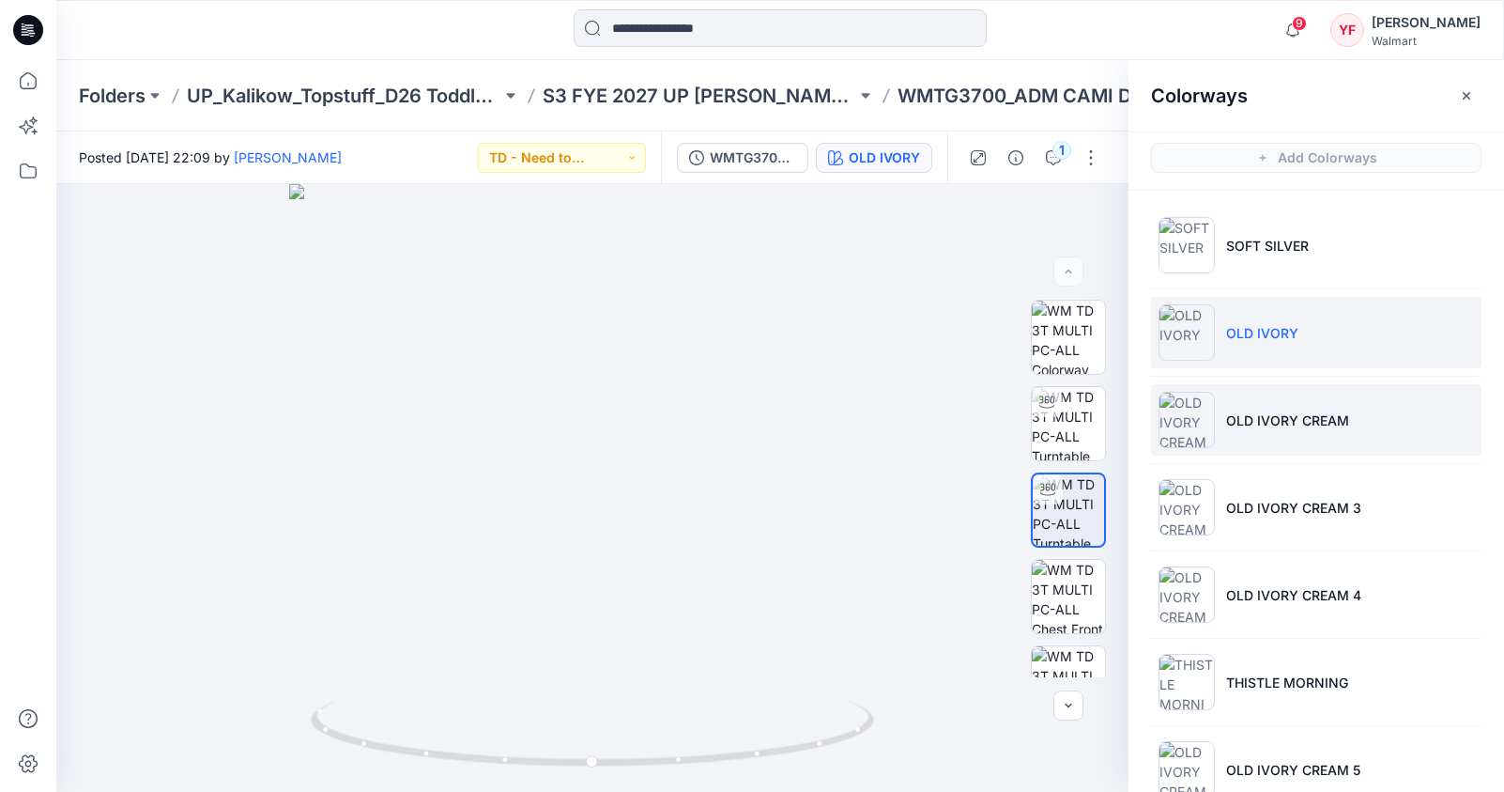
click at [1242, 444] on li "OLD IVORY CREAM" at bounding box center [1316, 419] width 331 height 71
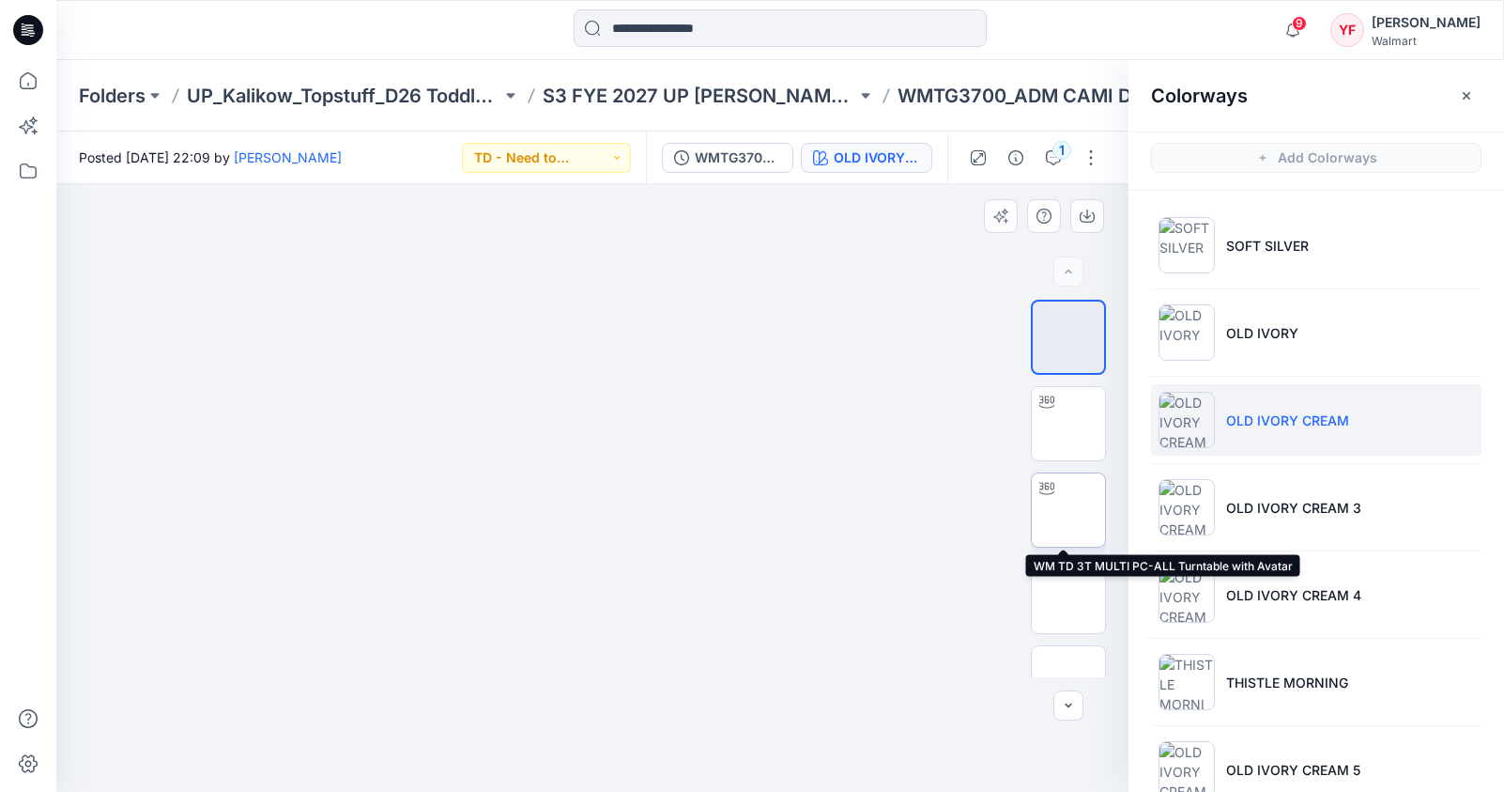
click at [1069, 510] on img at bounding box center [1069, 510] width 0 height 0
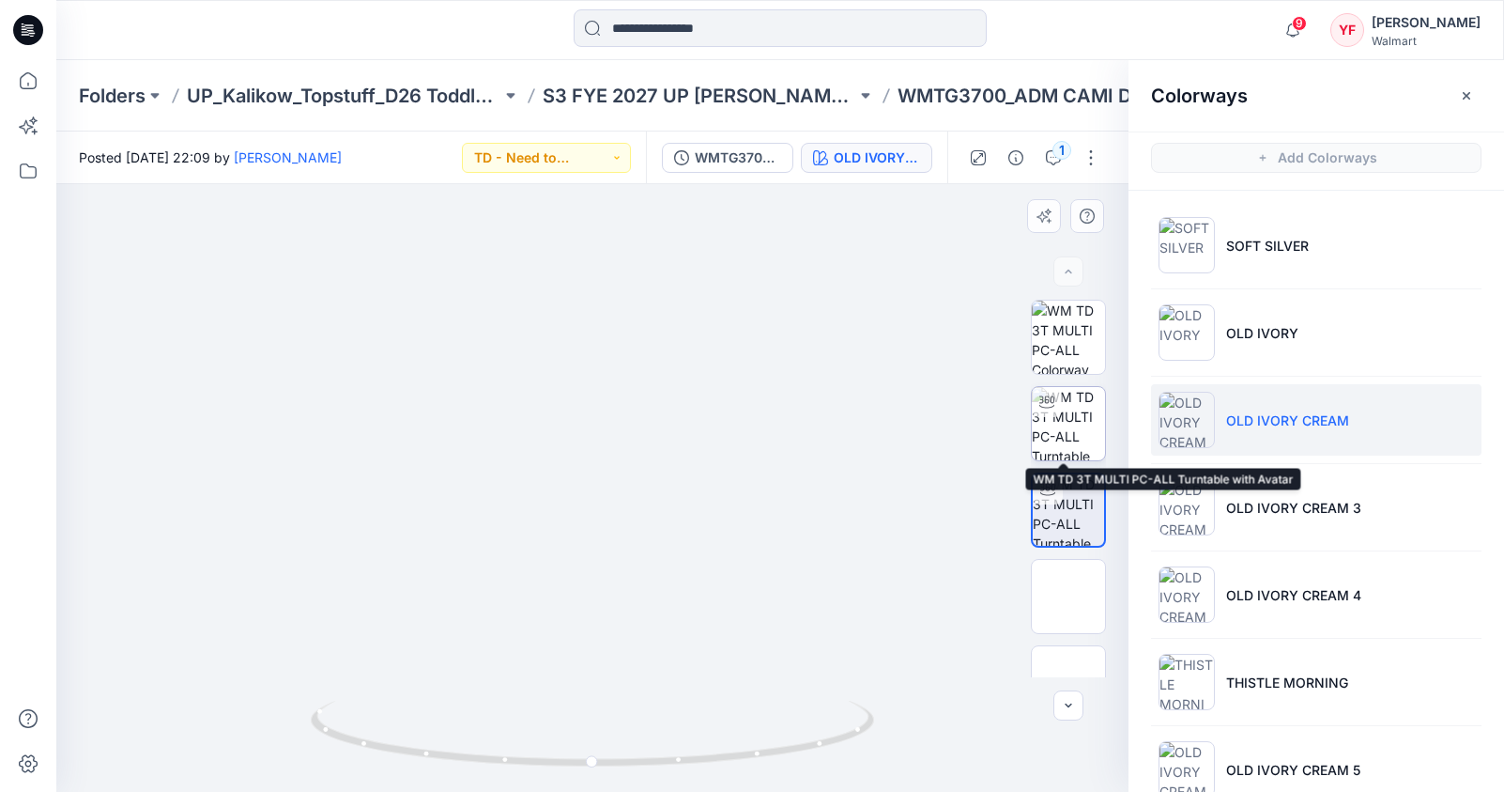
click at [1068, 410] on img at bounding box center [1068, 423] width 73 height 73
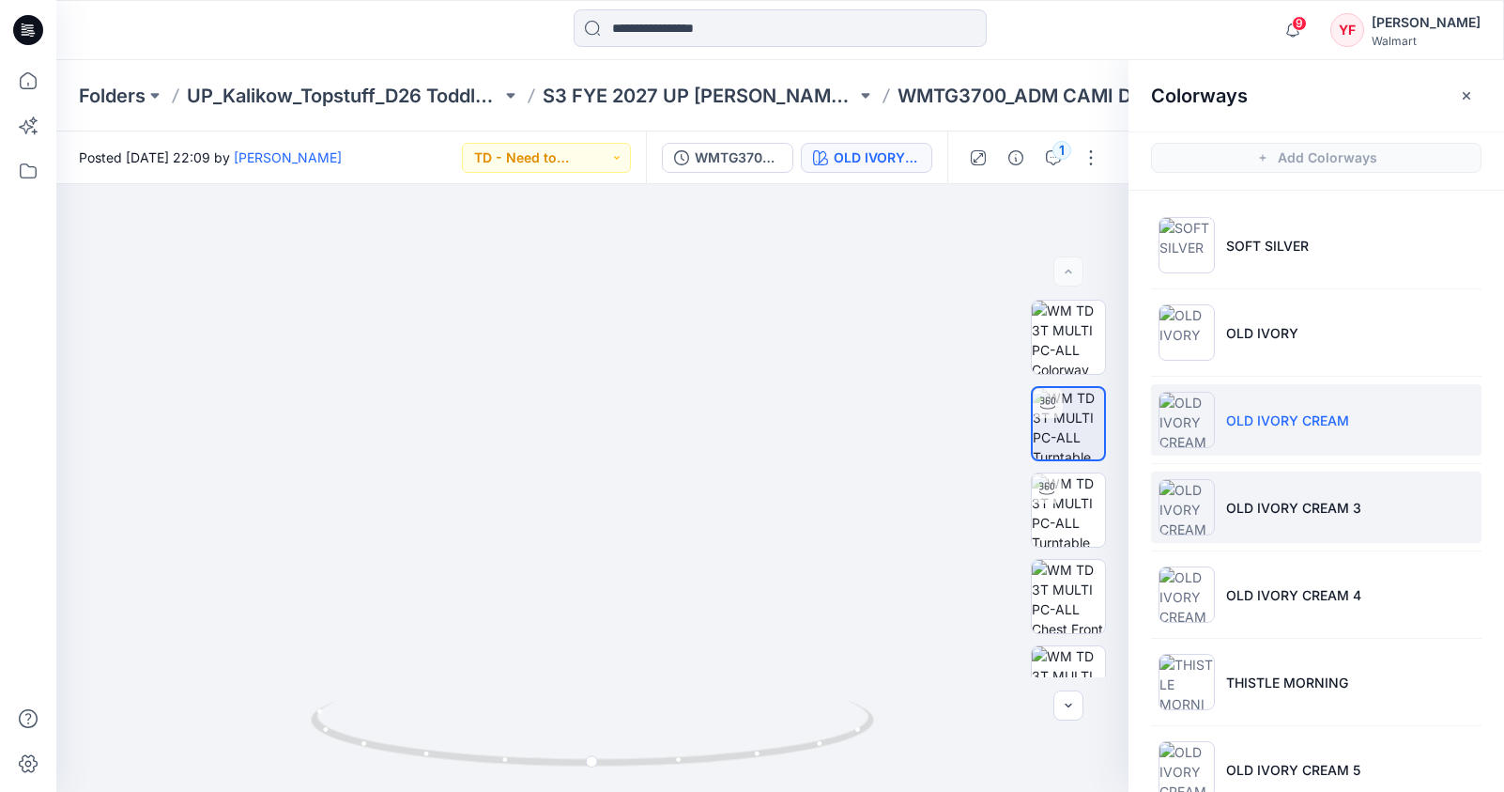
click at [1317, 509] on p "OLD IVORY CREAM 3" at bounding box center [1293, 508] width 135 height 20
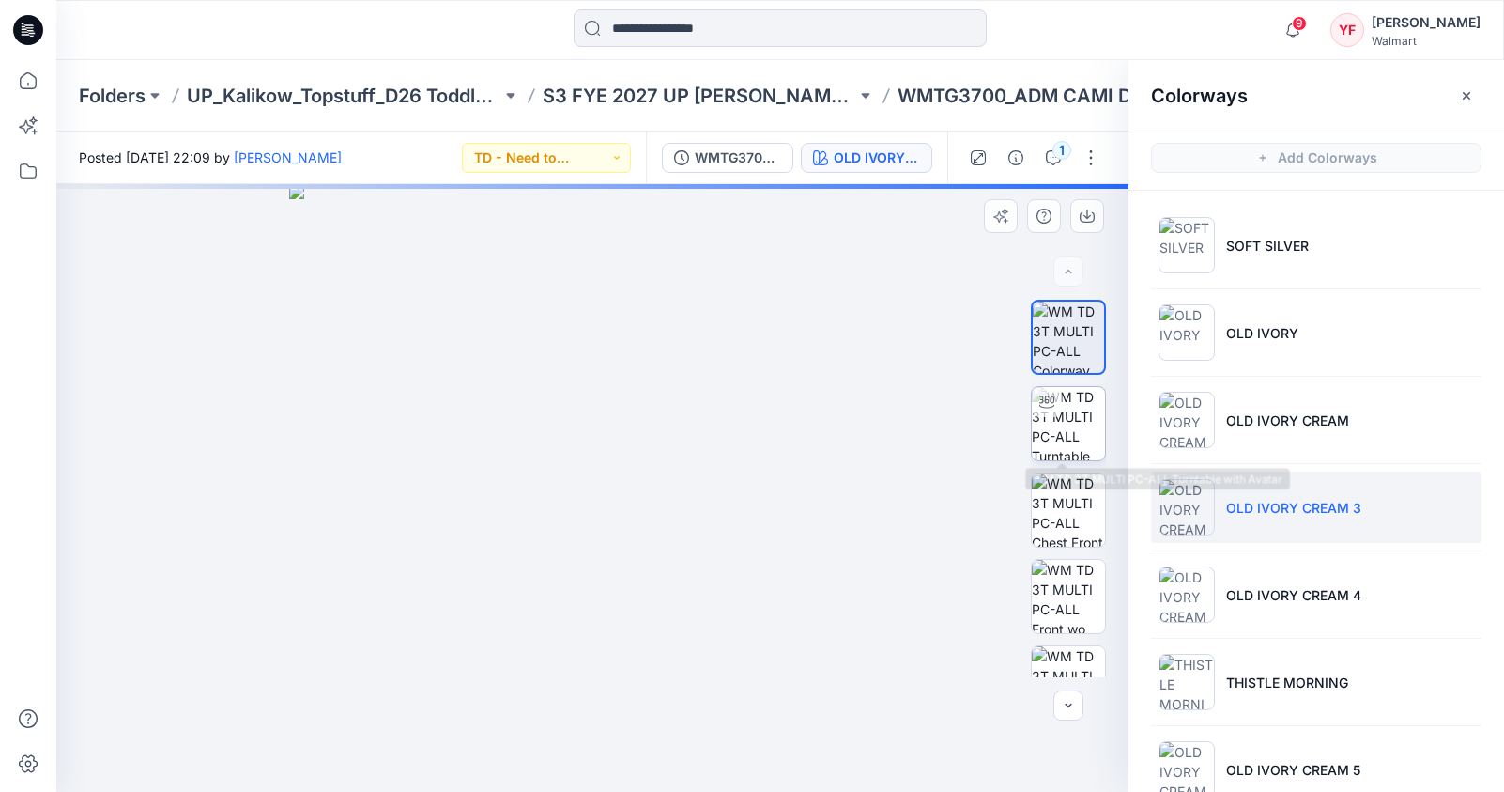
click at [1069, 438] on img at bounding box center [1068, 423] width 73 height 73
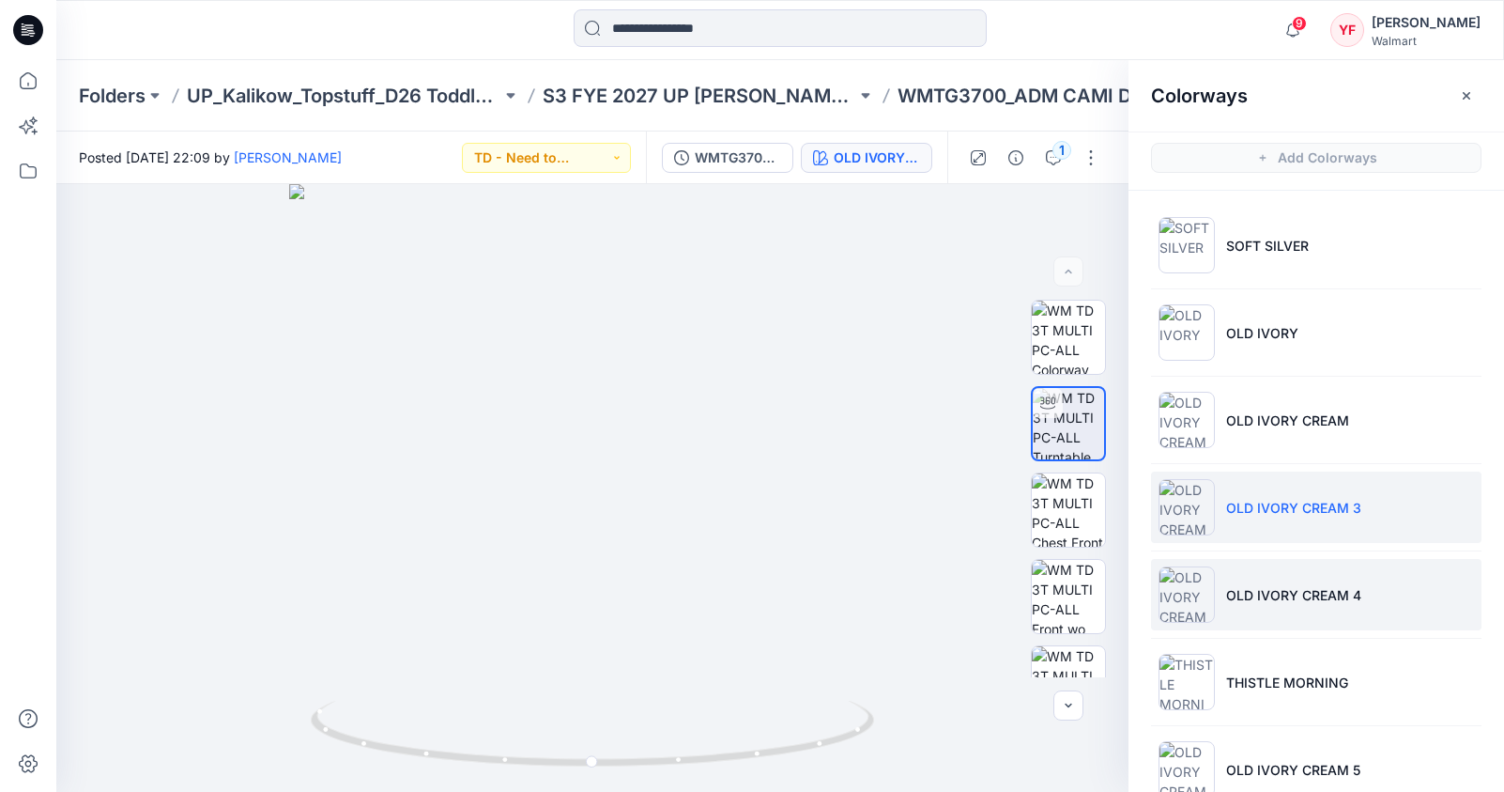
click at [1283, 593] on p "OLD IVORY CREAM 4" at bounding box center [1293, 595] width 135 height 20
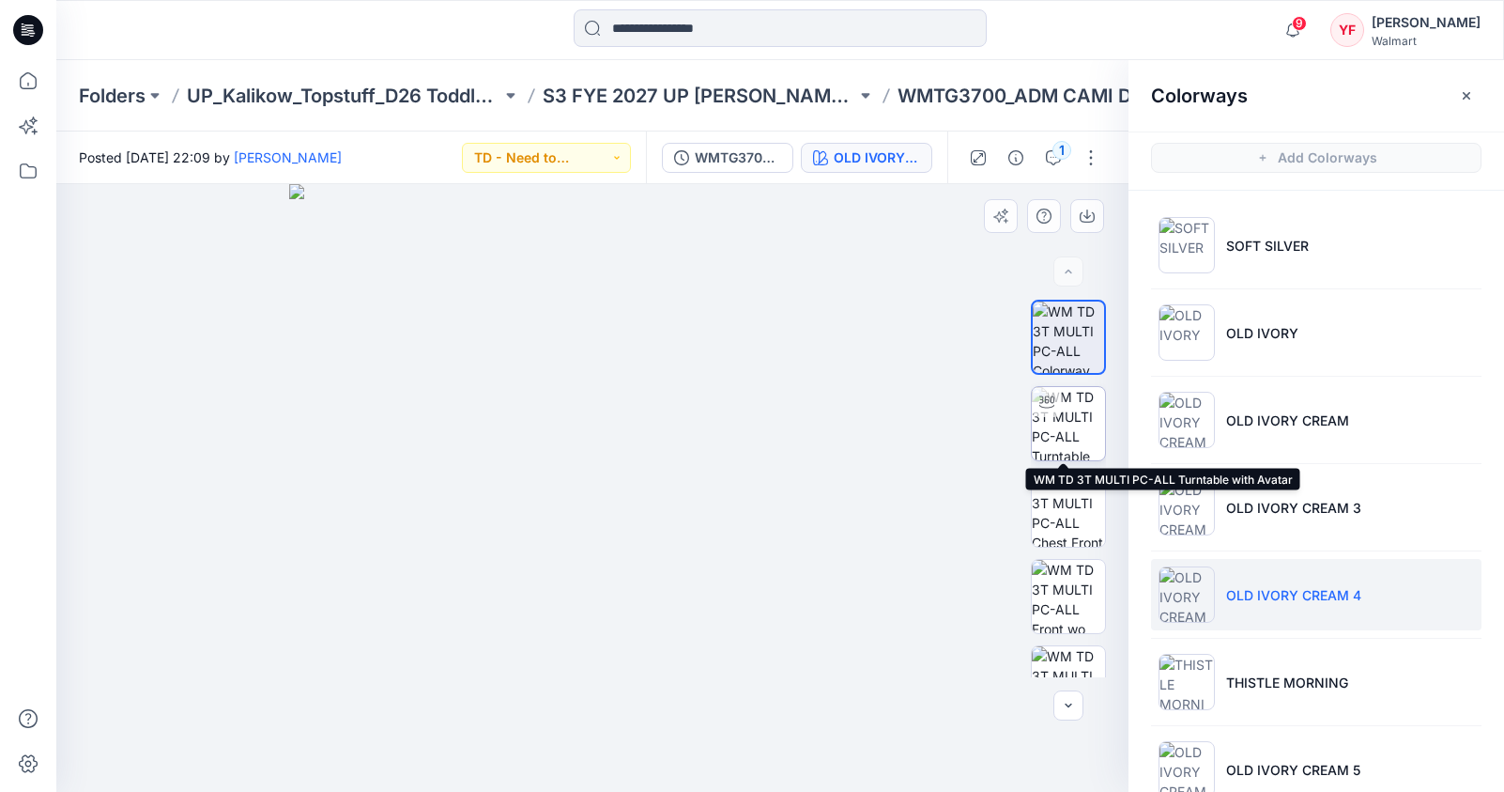
click at [1086, 430] on img at bounding box center [1068, 423] width 73 height 73
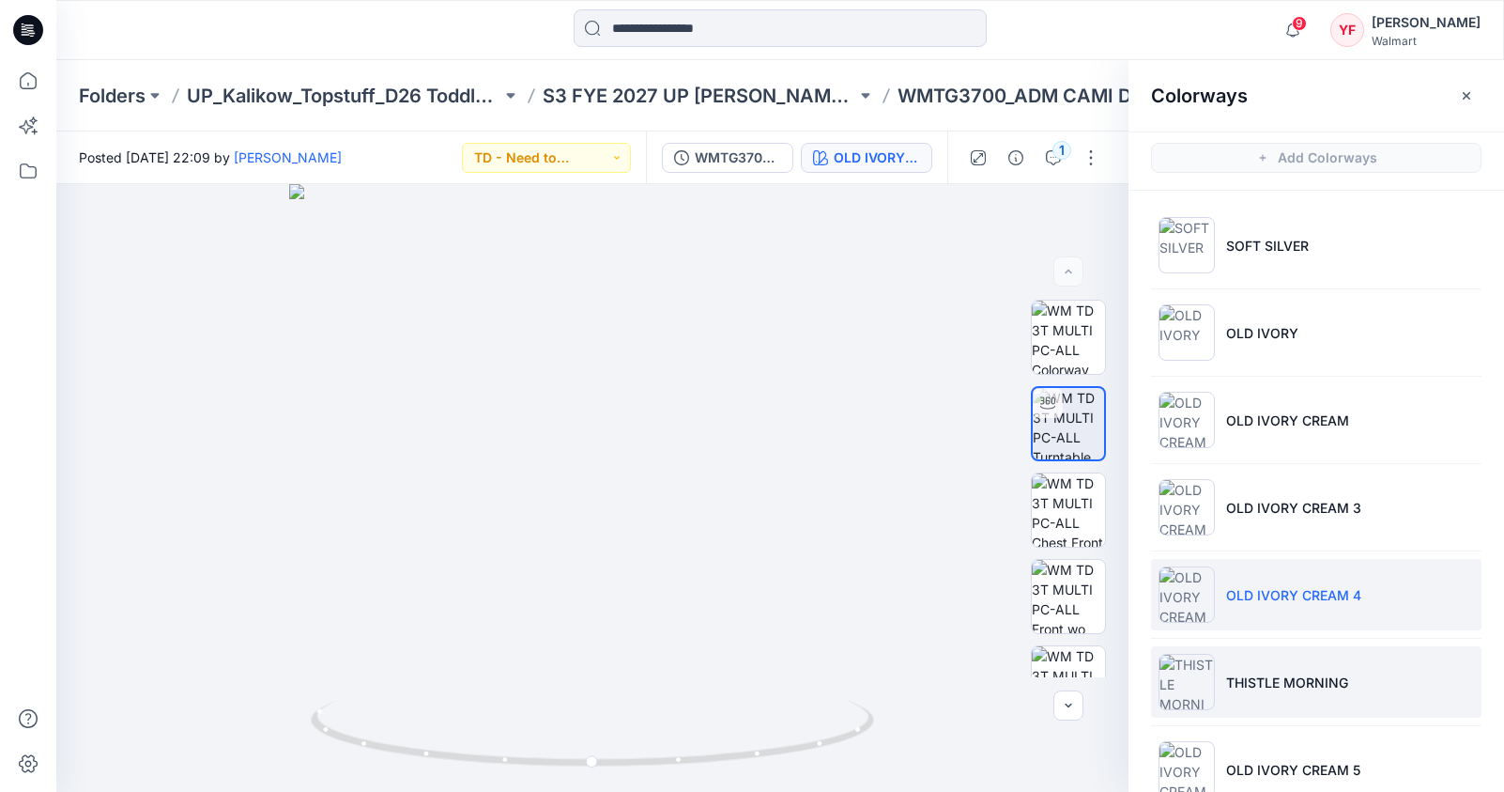
click at [1285, 662] on li "THISTLE MORNING" at bounding box center [1316, 681] width 331 height 71
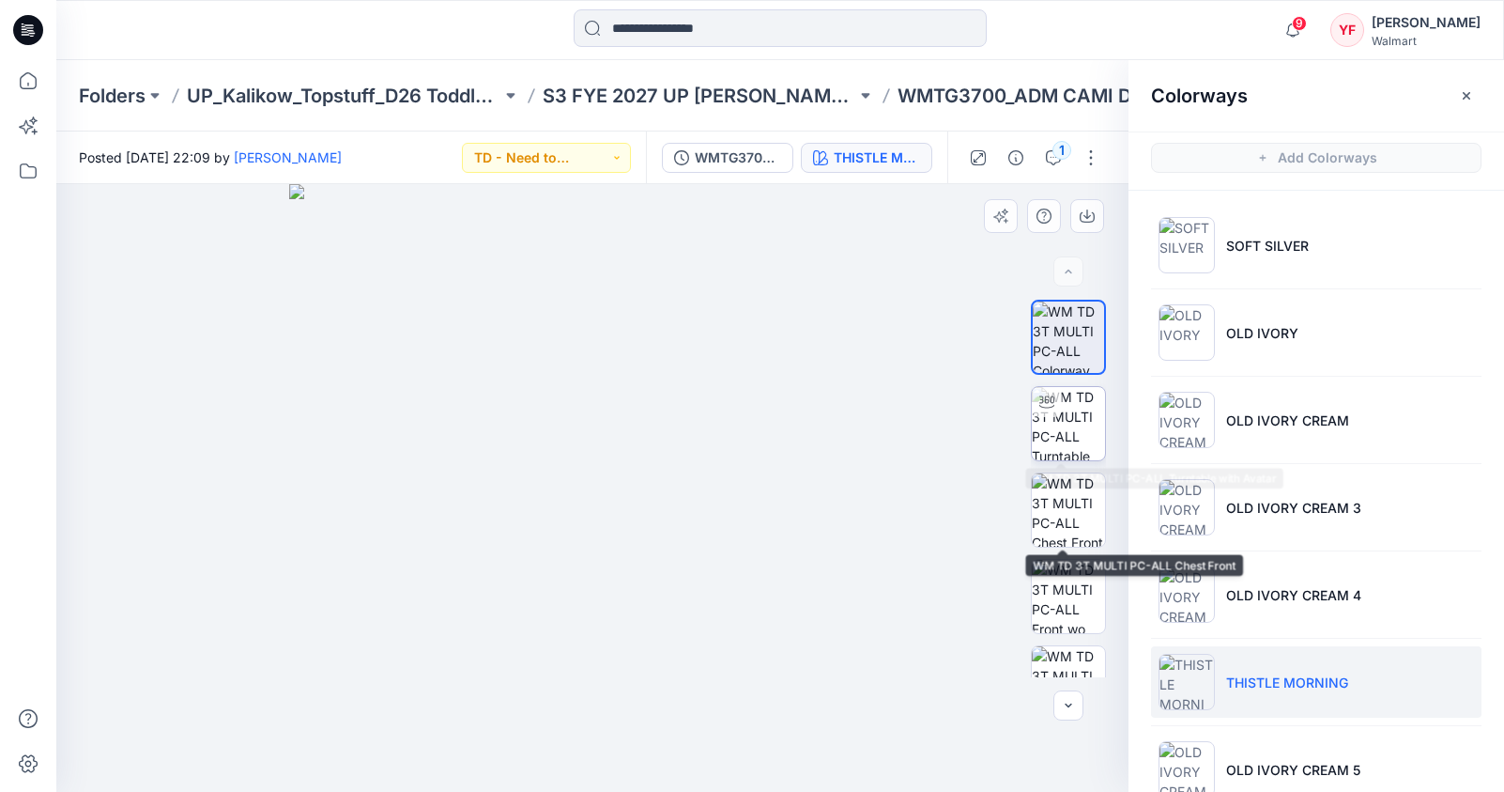
click at [1069, 425] on img at bounding box center [1068, 423] width 73 height 73
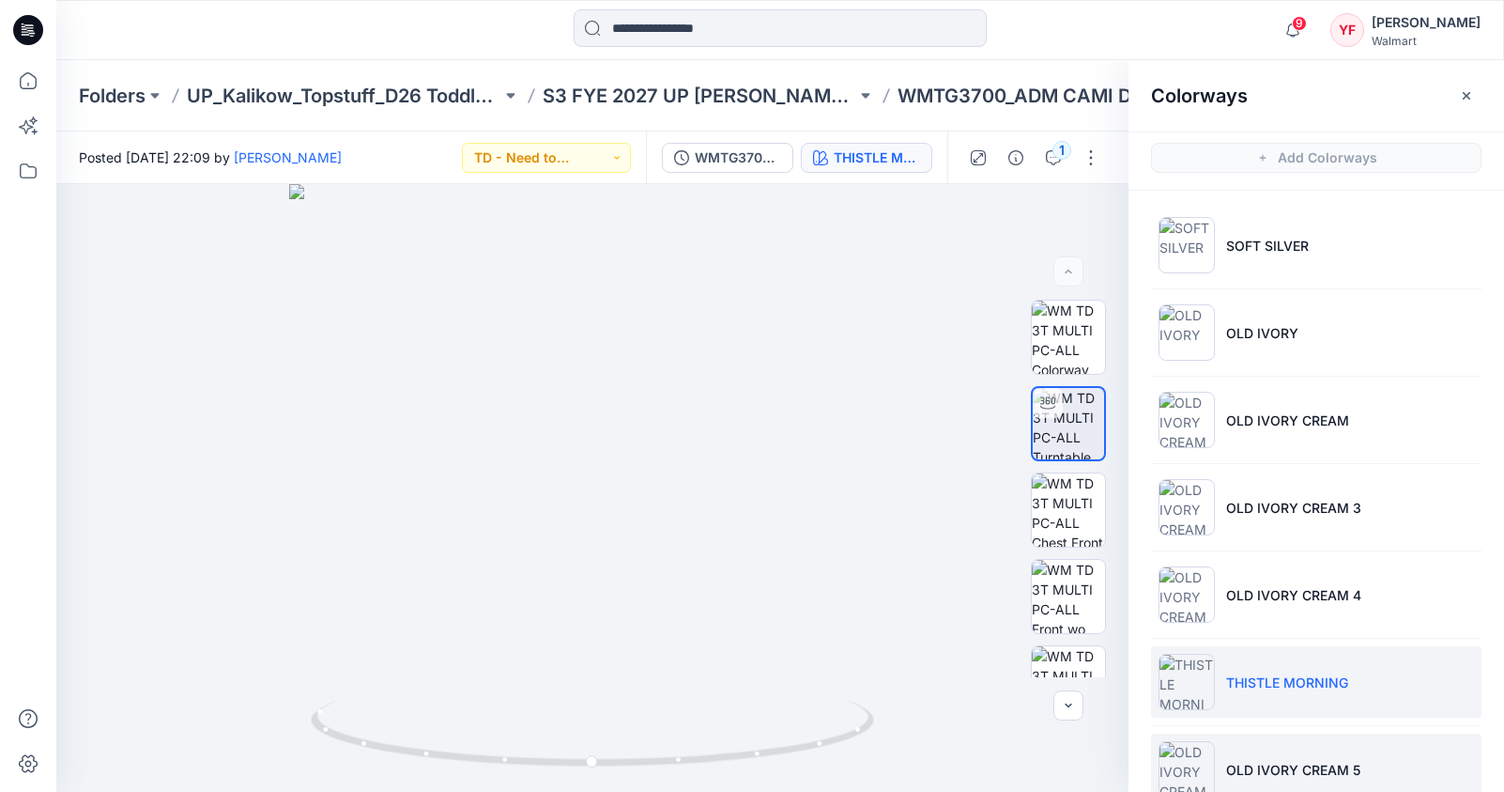
click at [1314, 752] on li "OLD IVORY CREAM 5" at bounding box center [1316, 768] width 331 height 71
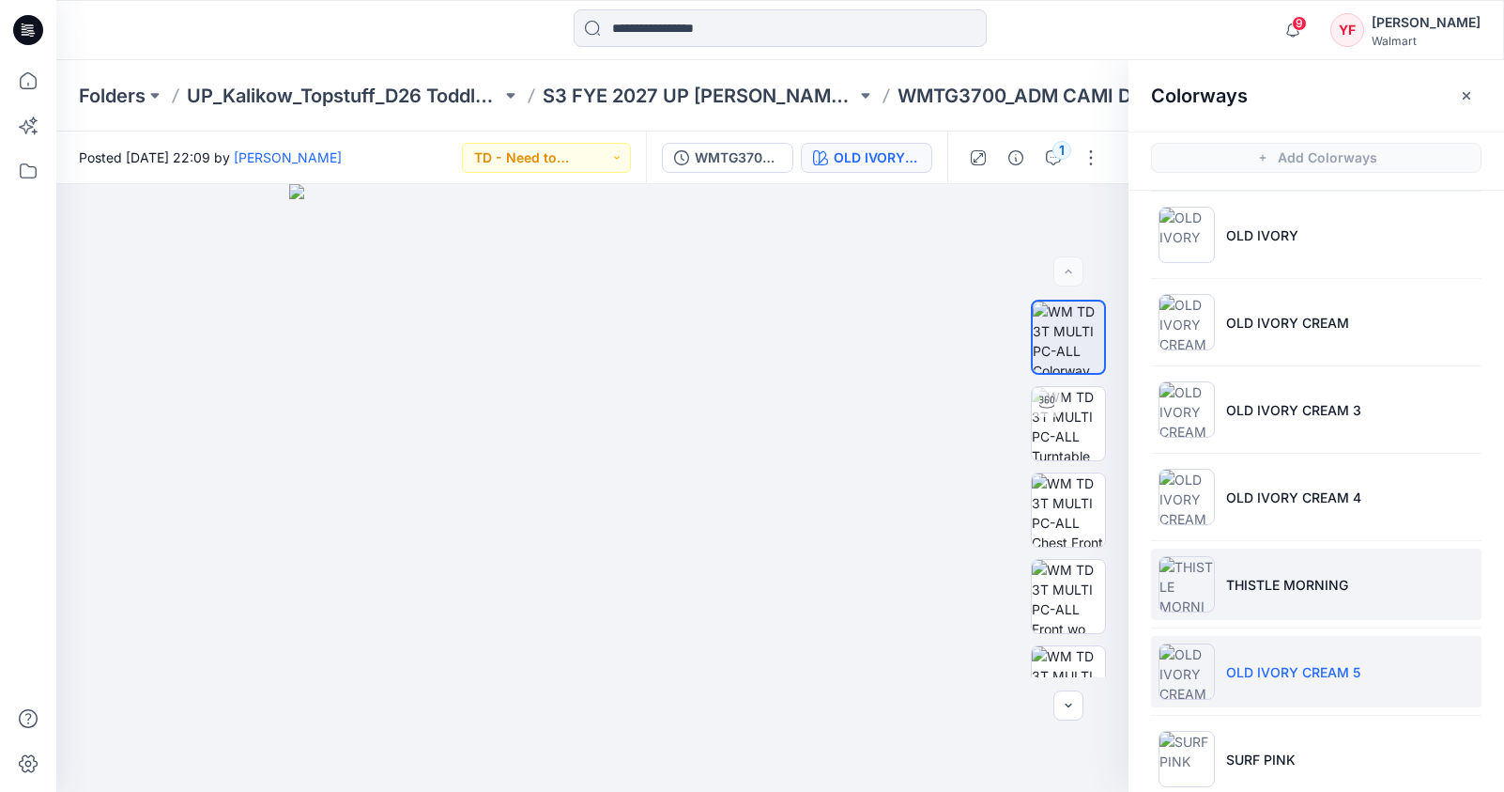
scroll to position [129, 0]
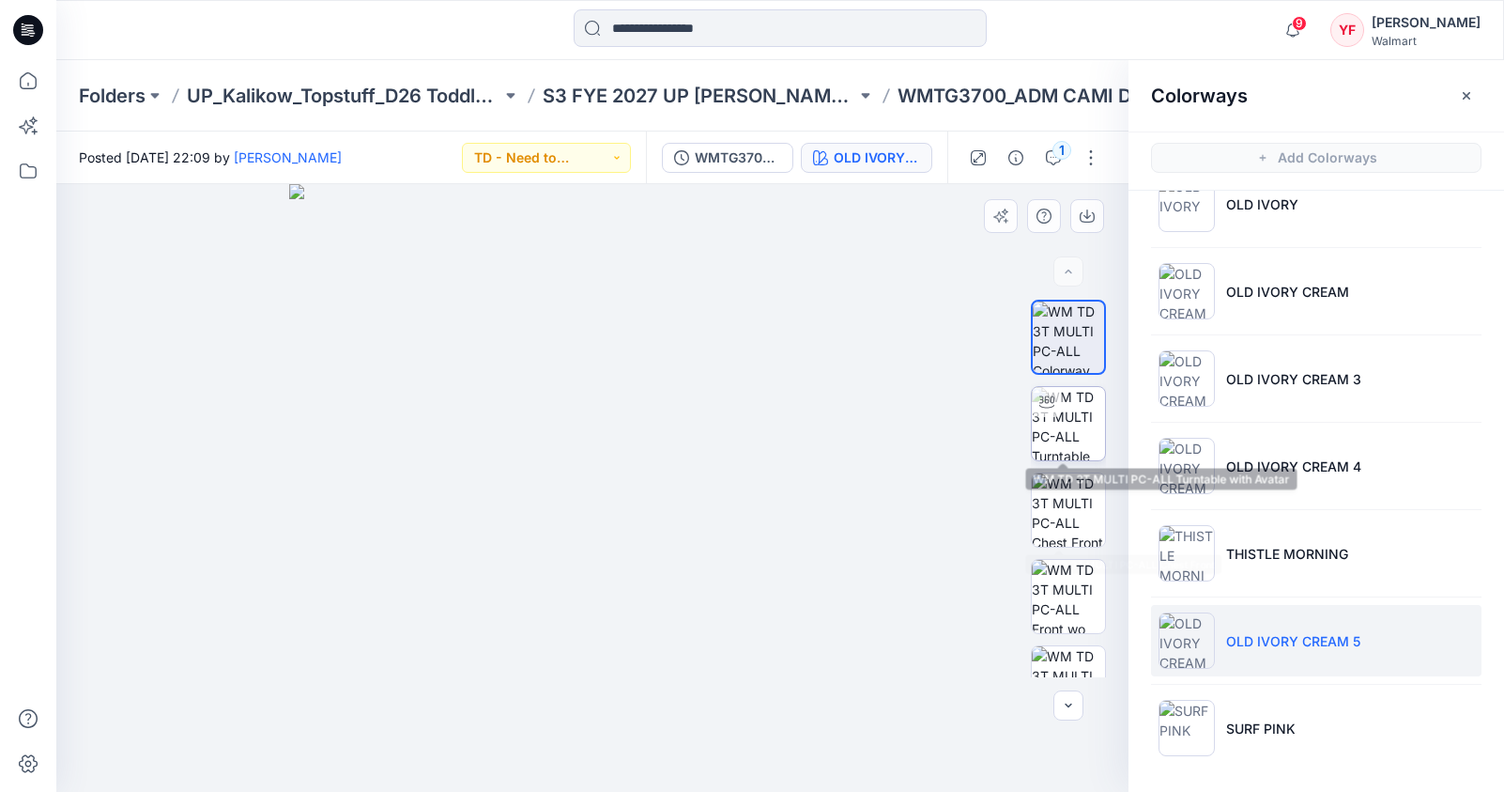
click at [1051, 425] on img at bounding box center [1068, 423] width 73 height 73
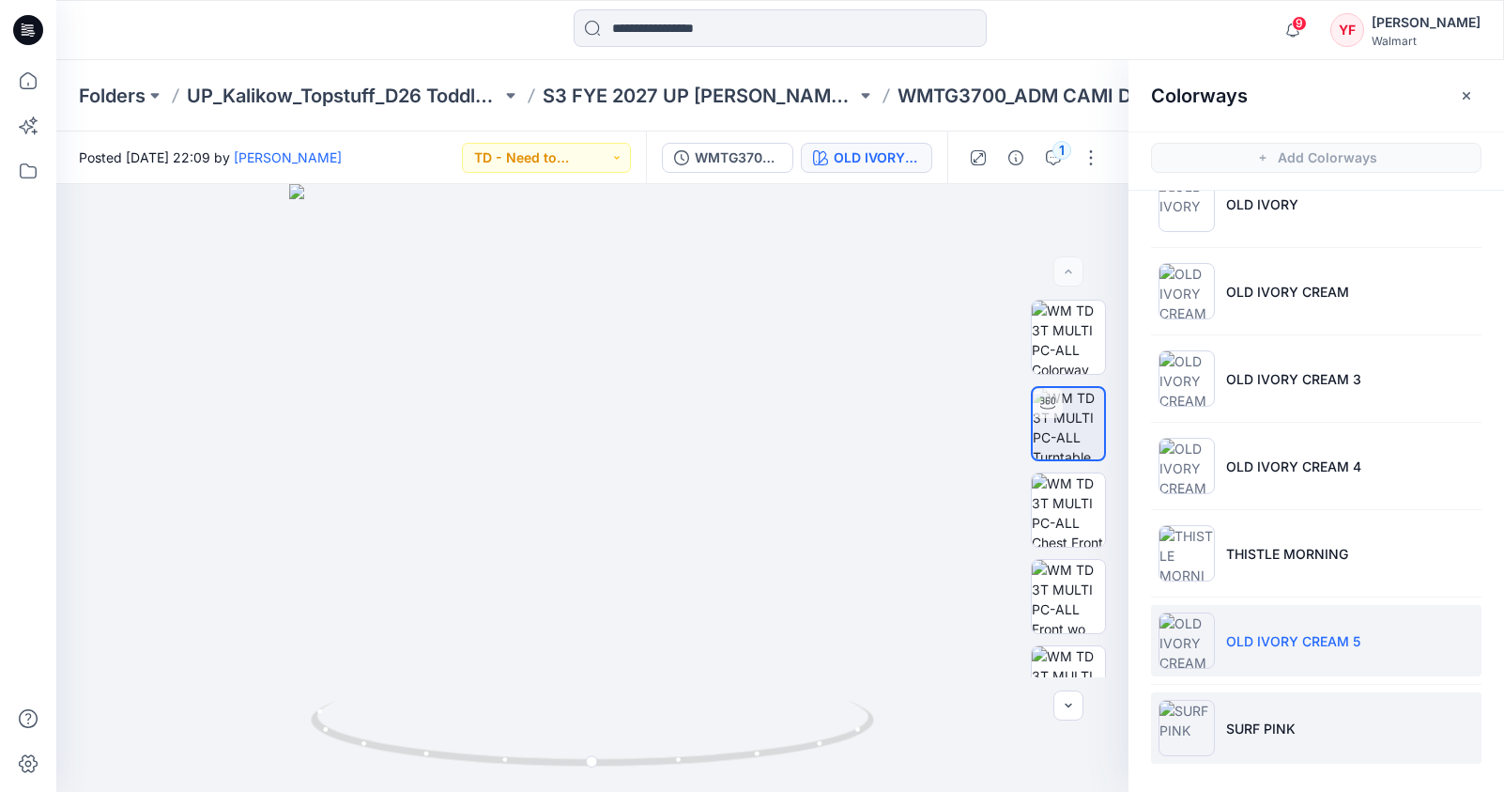
click at [1260, 732] on p "SURF PINK" at bounding box center [1260, 728] width 69 height 20
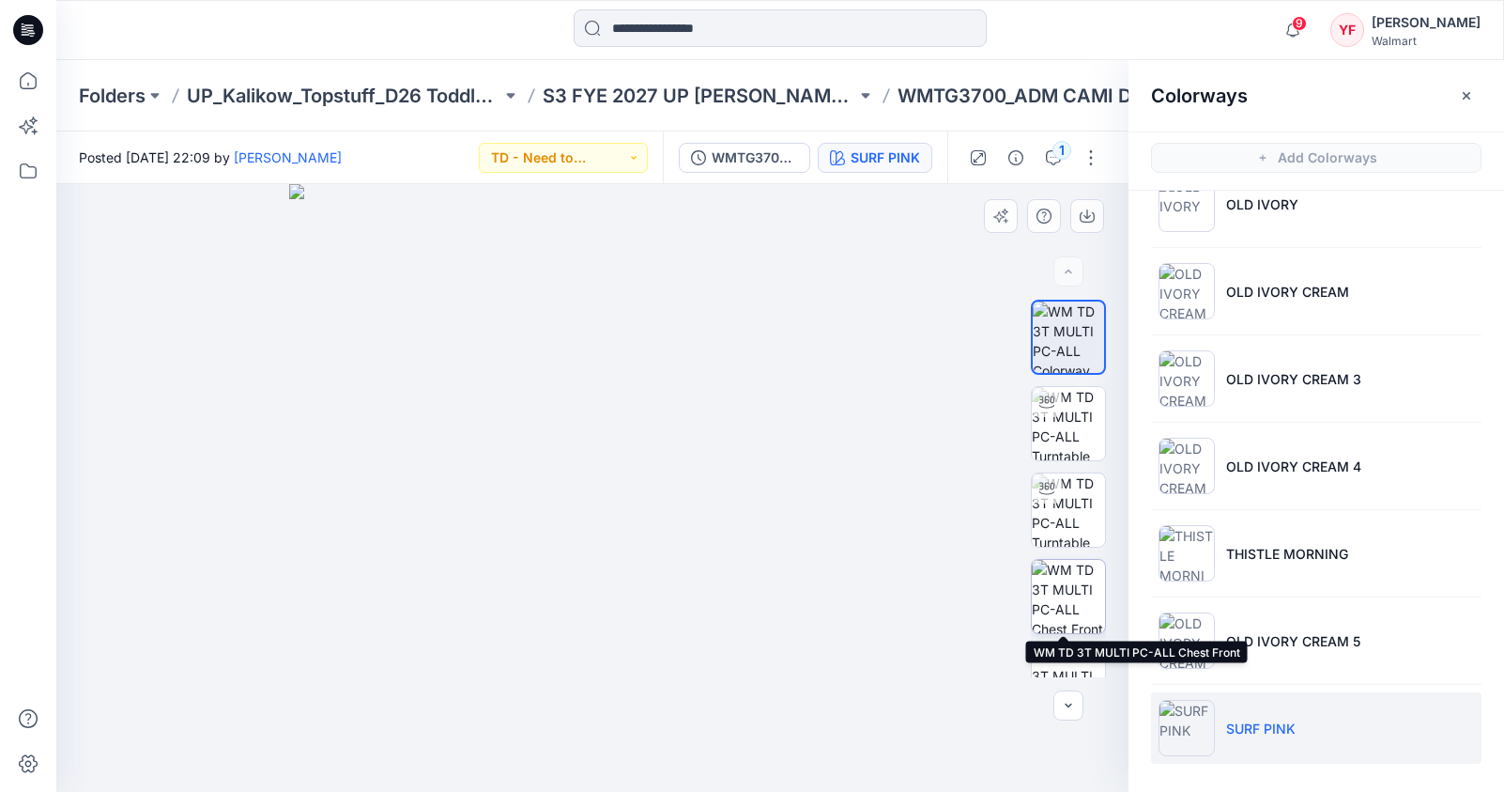
click at [1076, 600] on img at bounding box center [1068, 596] width 73 height 73
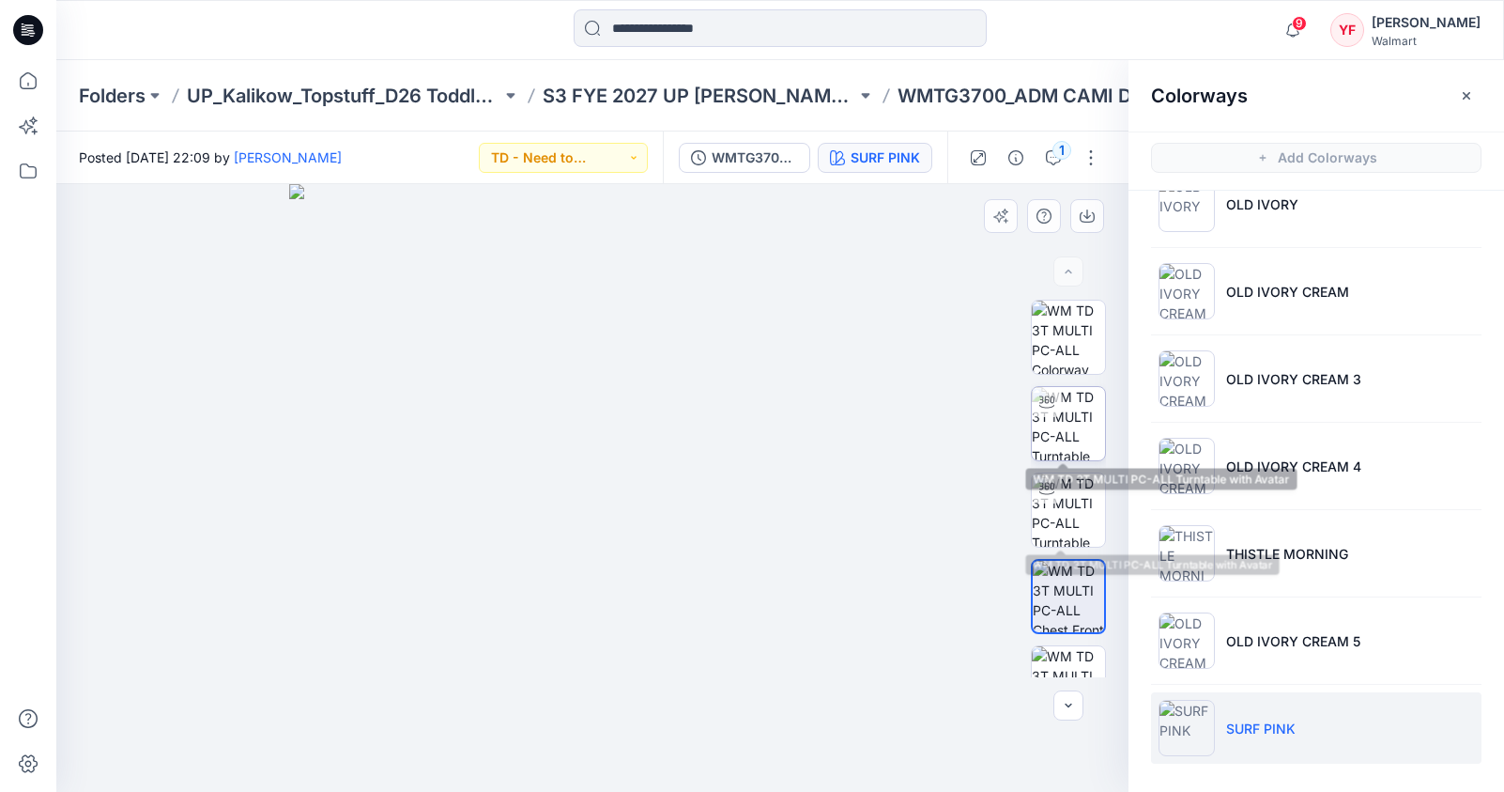
click at [1055, 415] on img at bounding box center [1068, 423] width 73 height 73
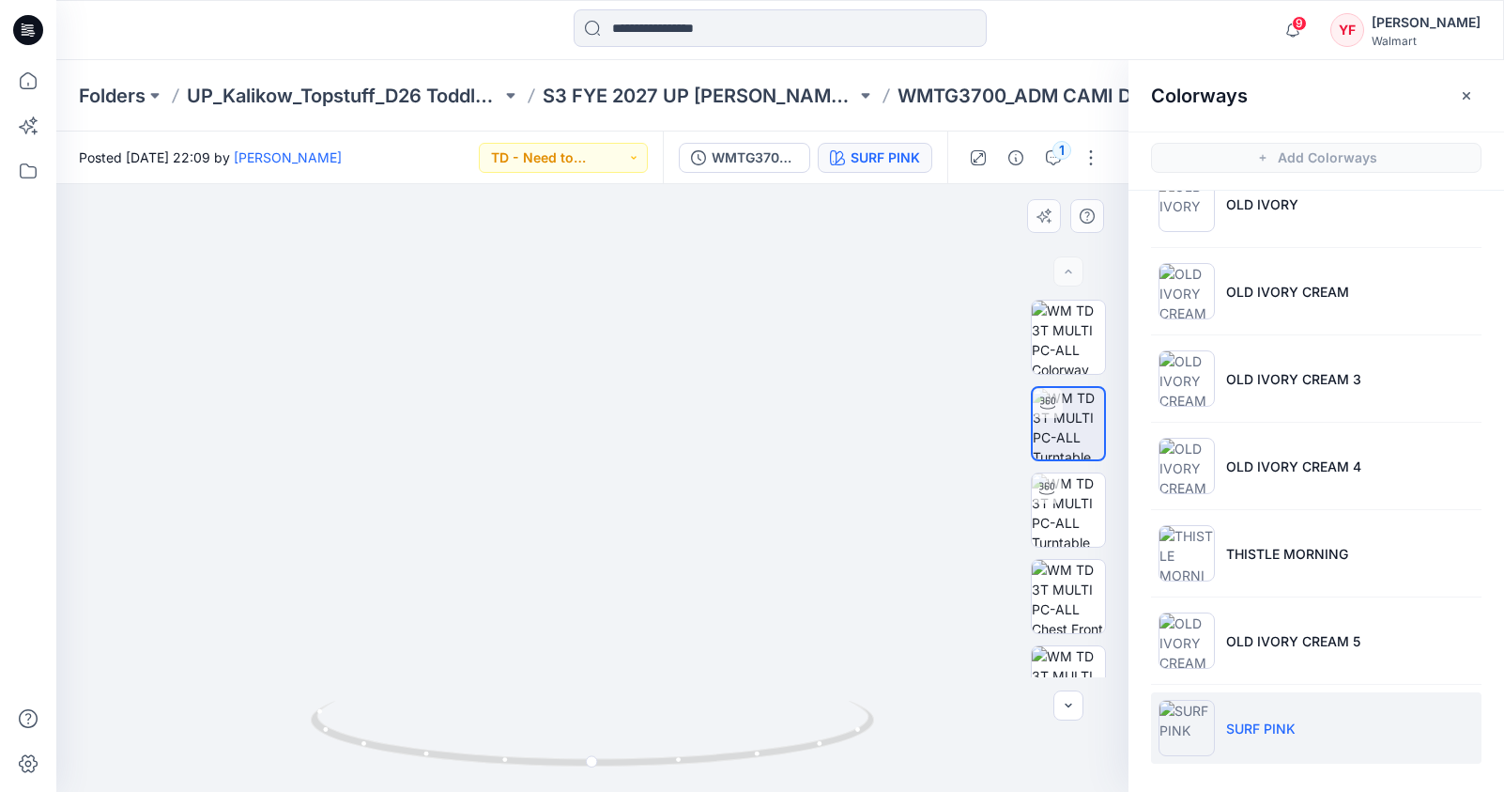
drag, startPoint x: 619, startPoint y: 281, endPoint x: 657, endPoint y: 505, distance: 227.7
click at [657, 505] on img at bounding box center [632, 383] width 1501 height 817
click at [1066, 604] on img at bounding box center [1068, 596] width 73 height 73
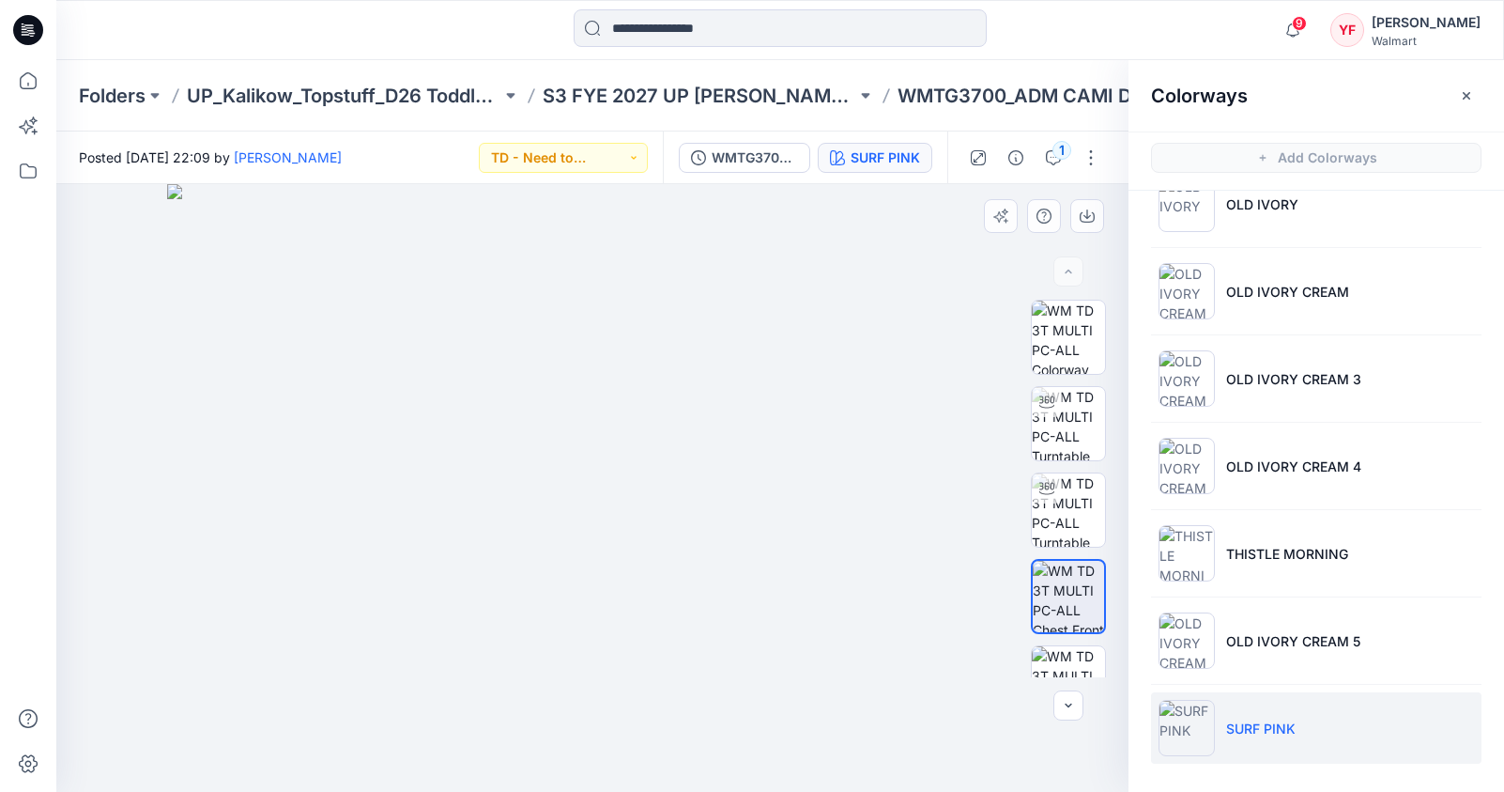
drag, startPoint x: 607, startPoint y: 330, endPoint x: 639, endPoint y: 624, distance: 295.7
click at [639, 624] on img at bounding box center [592, 488] width 851 height 608
drag, startPoint x: 616, startPoint y: 363, endPoint x: 674, endPoint y: 542, distance: 187.7
click at [674, 542] on img at bounding box center [592, 488] width 851 height 608
